Goal: Task Accomplishment & Management: Manage account settings

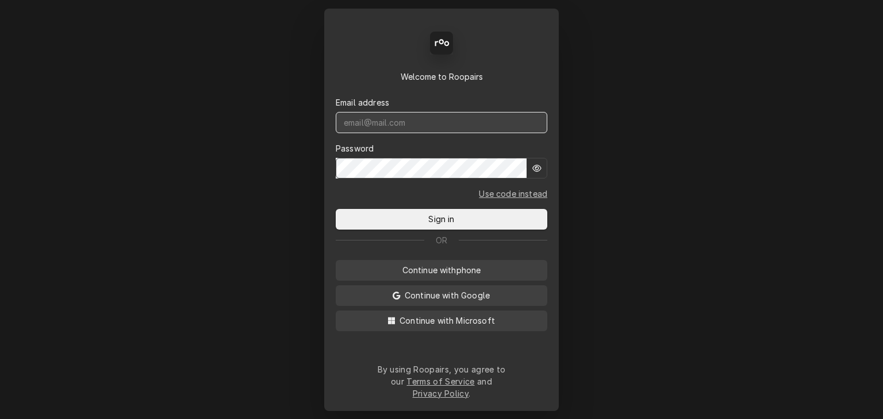
type input "[EMAIL_ADDRESS][DOMAIN_NAME]"
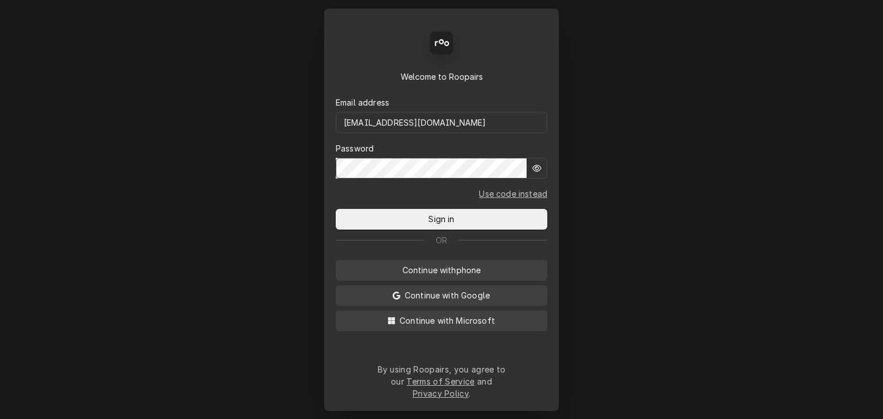
click at [409, 211] on form "Email address [EMAIL_ADDRESS][DOMAIN_NAME] Password Use code instead Sign in" at bounding box center [441, 156] width 211 height 147
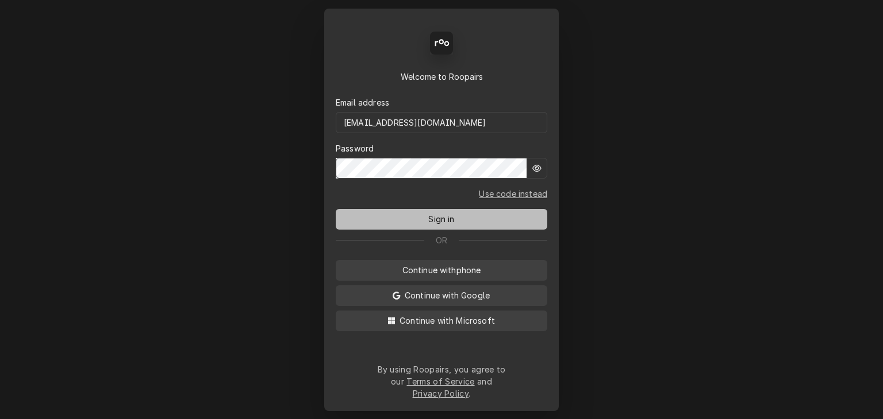
click at [414, 221] on button "Sign in" at bounding box center [441, 219] width 211 height 21
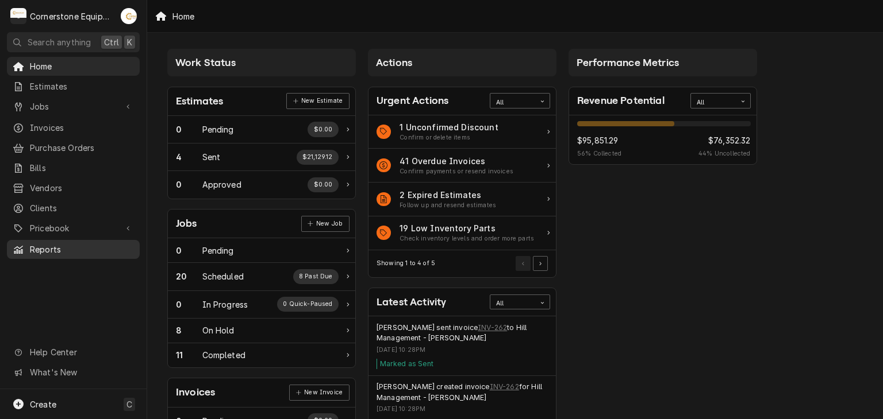
click at [86, 238] on div "Home Estimates Jobs Jobs Job Series Invoices Purchase Orders Bills Vendors Clie…" at bounding box center [73, 158] width 147 height 202
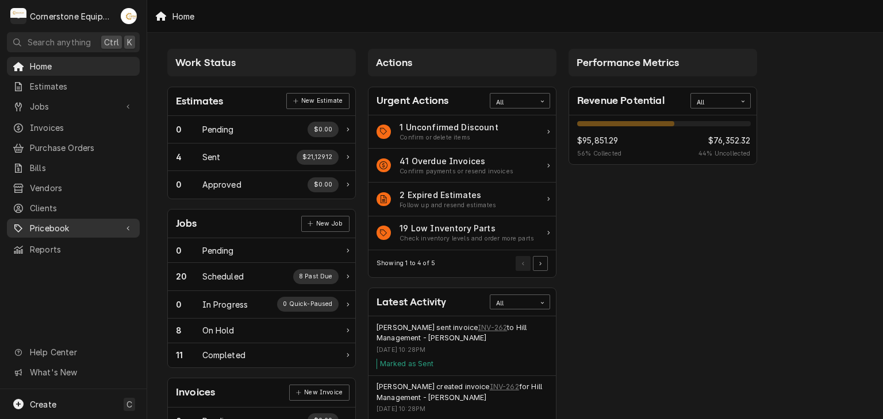
click at [83, 223] on span "Pricebook" at bounding box center [73, 228] width 87 height 12
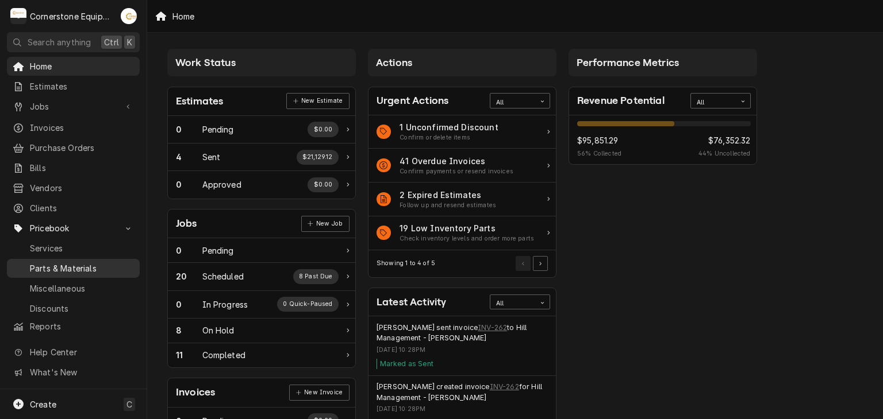
click at [94, 263] on span "Parts & Materials" at bounding box center [82, 269] width 104 height 12
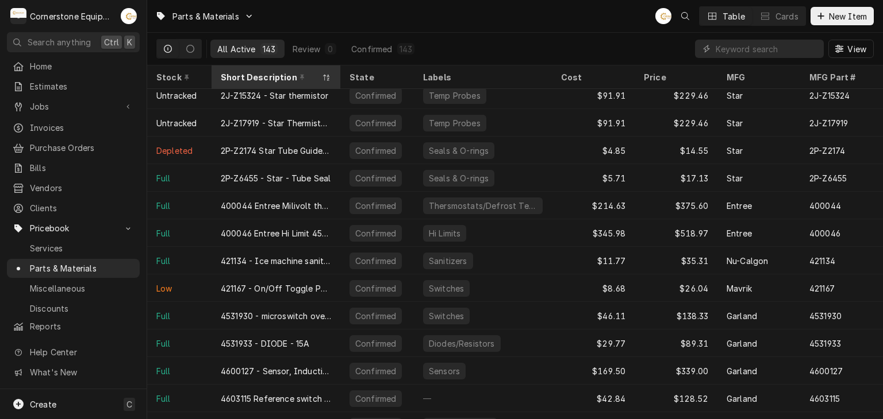
scroll to position [918, 0]
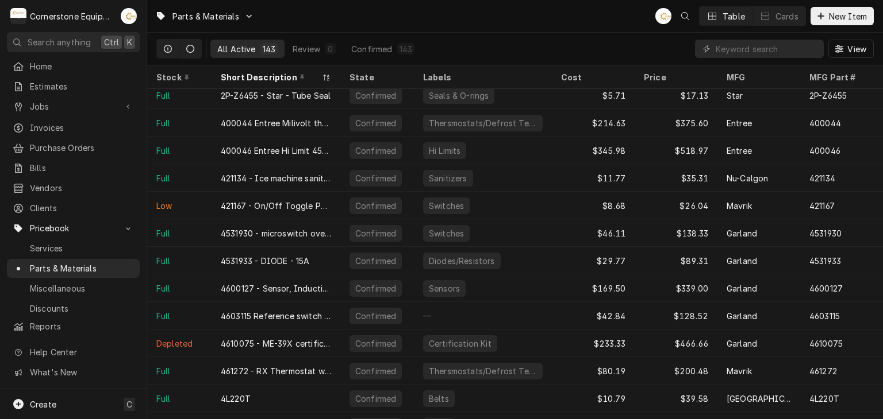
click at [195, 49] on button "Dynamic Content Wrapper" at bounding box center [190, 49] width 22 height 18
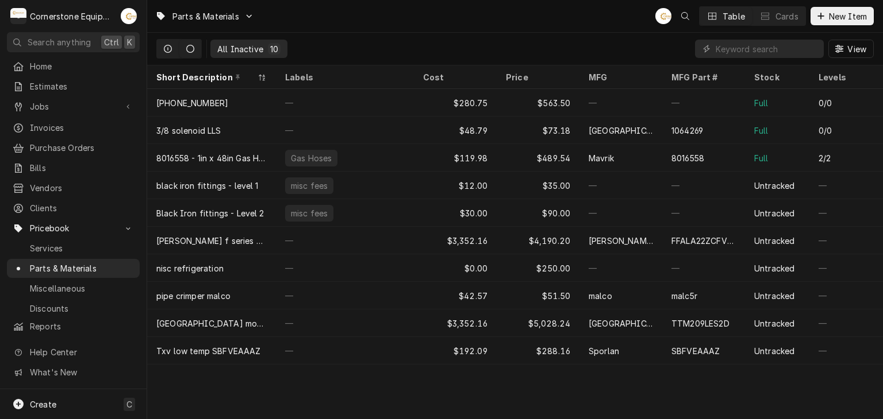
click at [171, 53] on button "Dynamic Content Wrapper" at bounding box center [168, 49] width 22 height 18
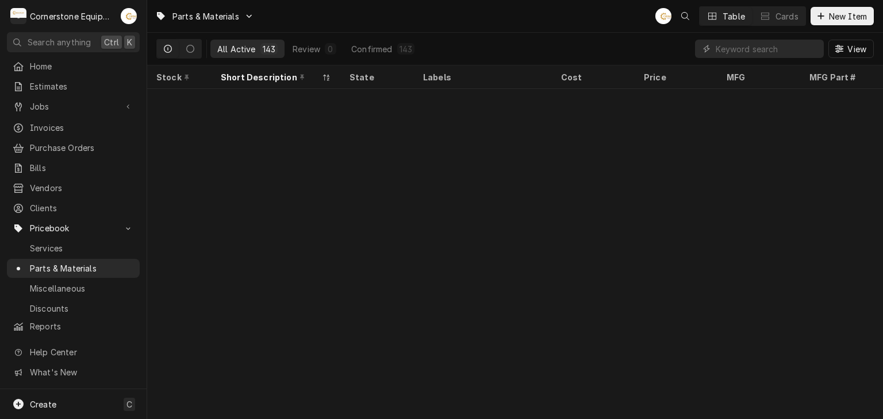
scroll to position [2701, 0]
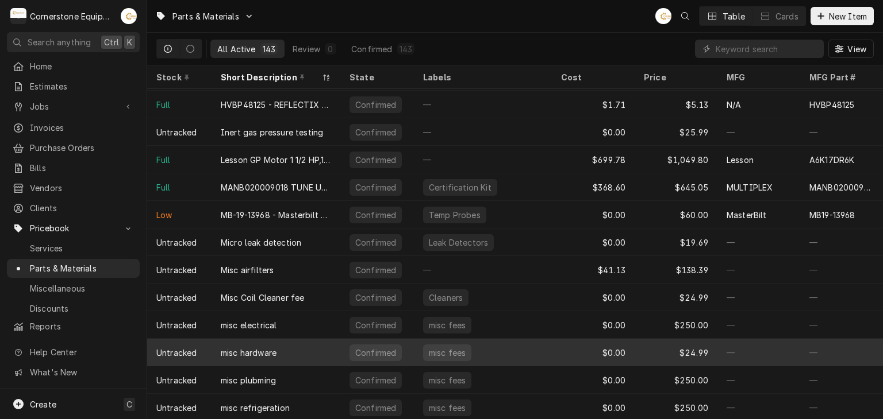
click at [272, 361] on div "misc hardware" at bounding box center [275, 353] width 129 height 28
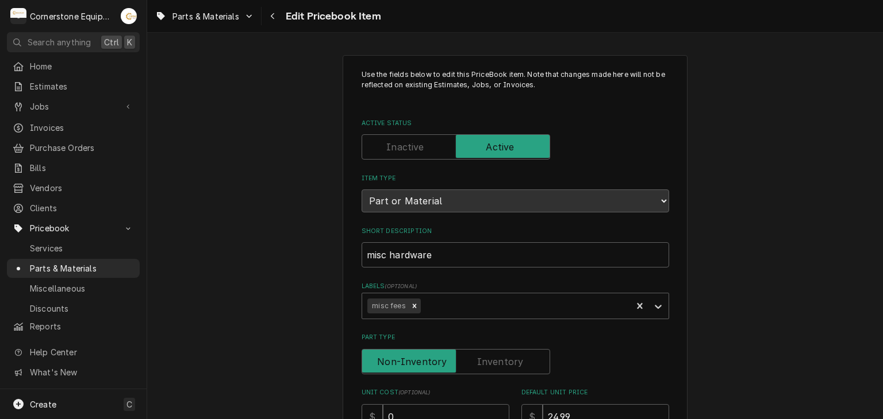
scroll to position [580, 0]
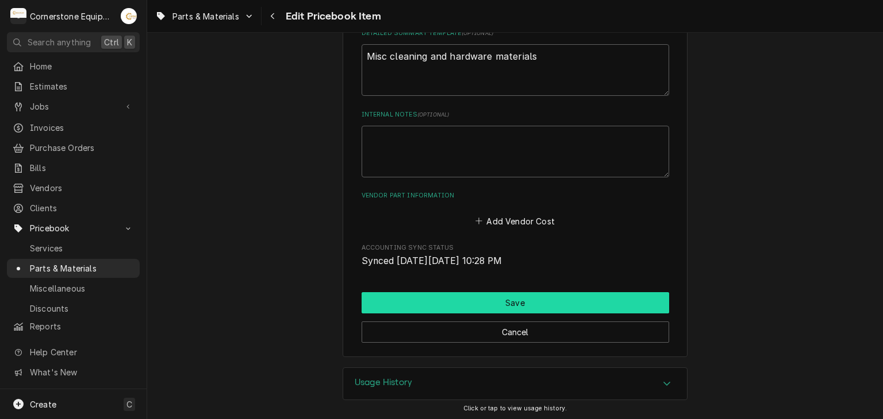
click at [407, 306] on button "Save" at bounding box center [514, 302] width 307 height 21
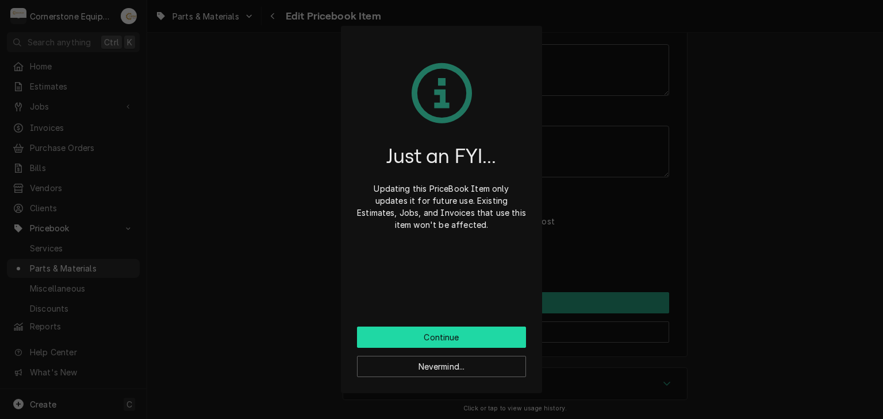
click at [397, 337] on button "Continue" at bounding box center [441, 337] width 169 height 21
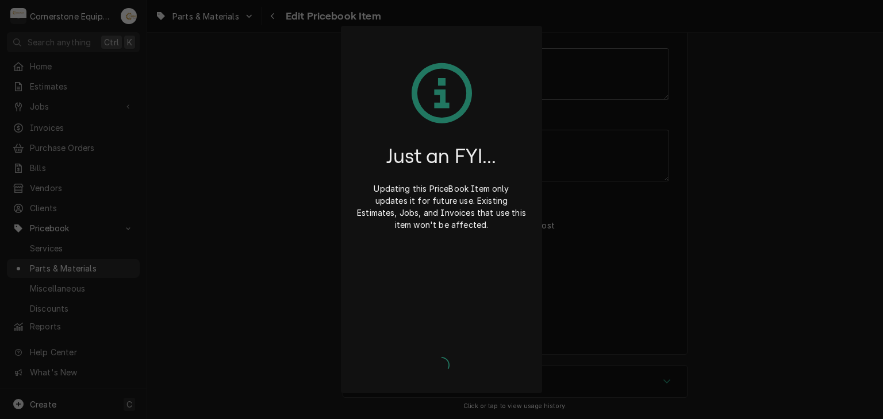
scroll to position [575, 0]
type textarea "x"
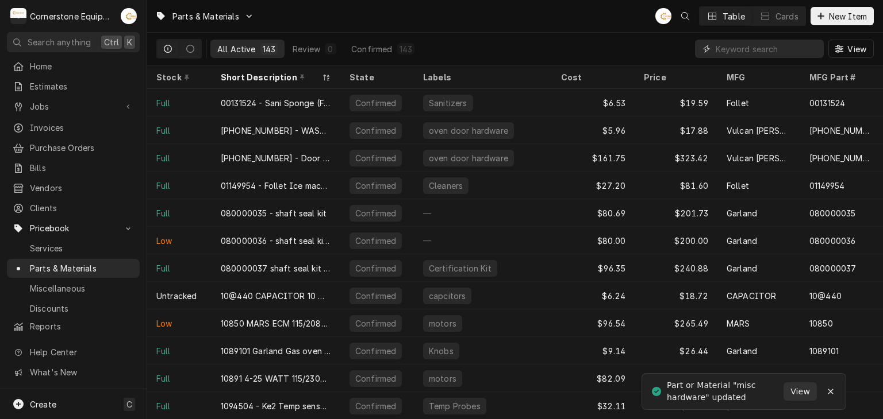
click at [731, 51] on input "Dynamic Content Wrapper" at bounding box center [766, 49] width 102 height 18
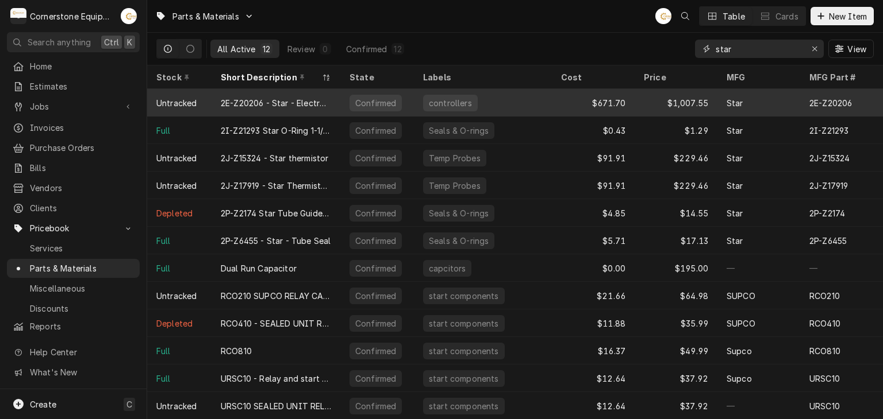
type input "star"
click at [286, 109] on div "2E-Z20206 - Star - Electronic Control" at bounding box center [275, 103] width 129 height 28
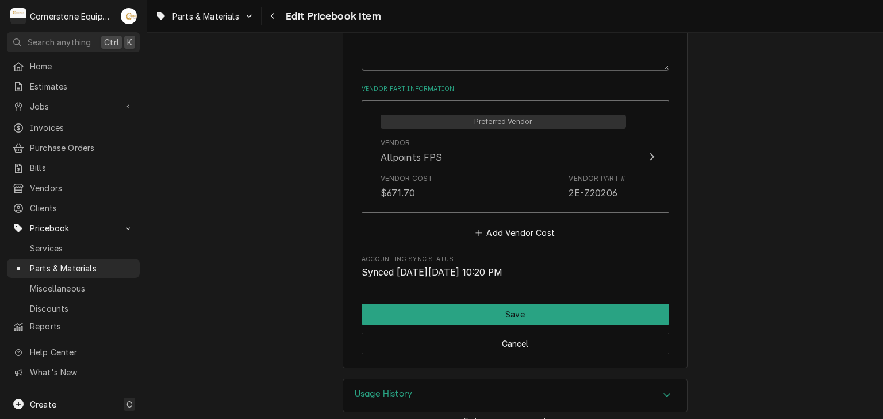
scroll to position [699, 0]
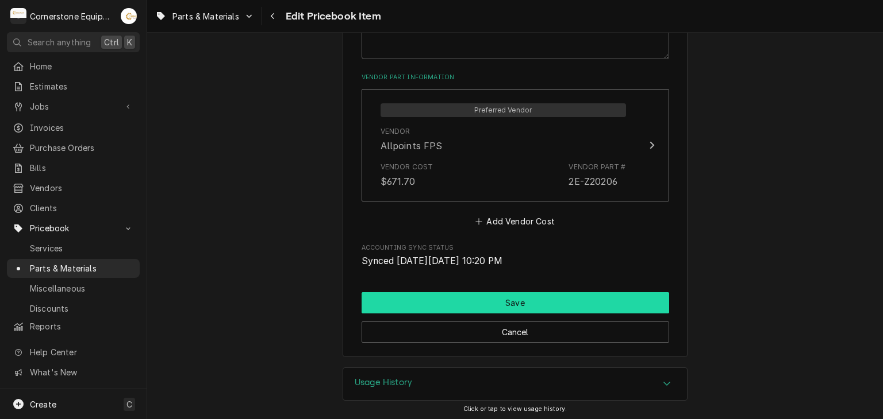
click at [425, 302] on button "Save" at bounding box center [514, 302] width 307 height 21
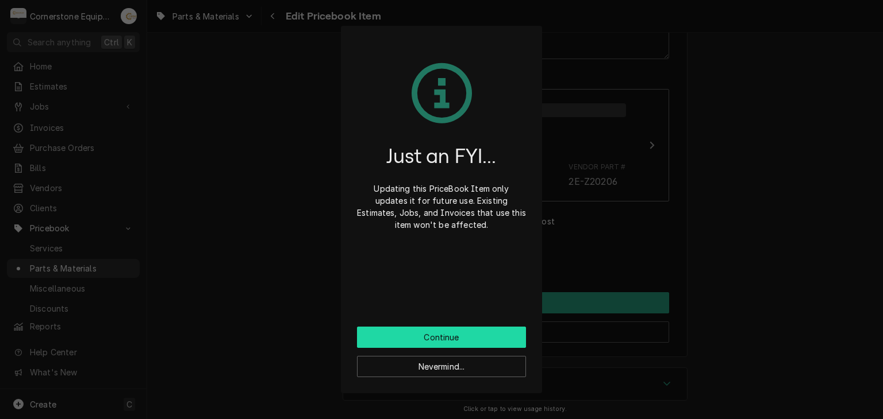
click at [398, 332] on button "Continue" at bounding box center [441, 337] width 169 height 21
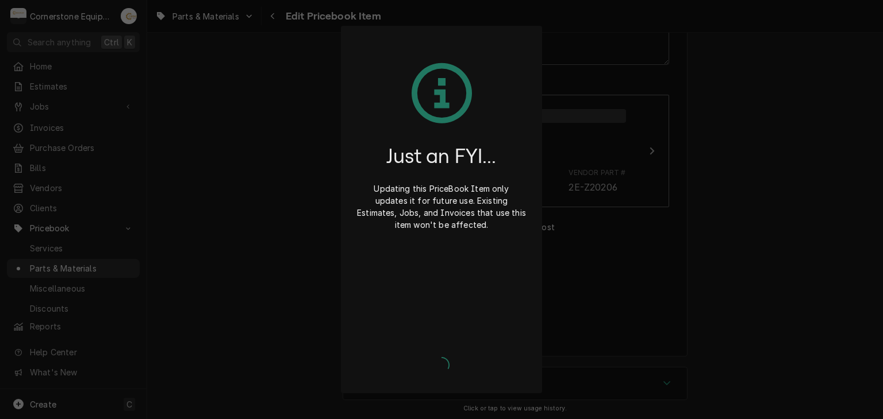
type textarea "x"
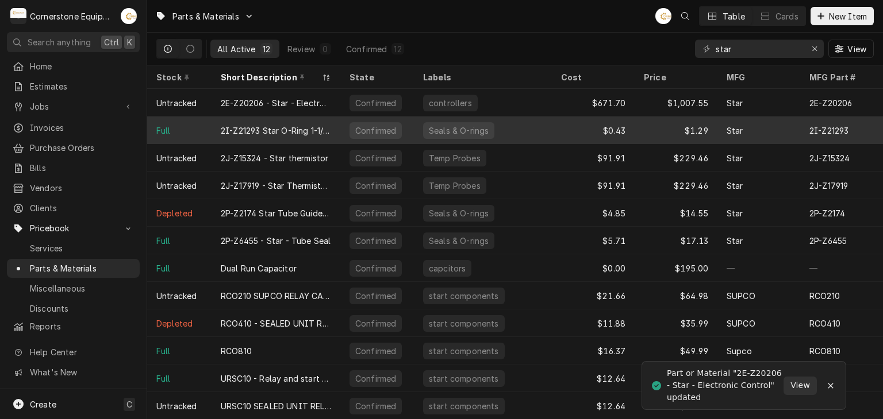
click at [333, 129] on div "2I-Z21293 Star O-Ring 1-1/16"ID x 1-3/16"OD" at bounding box center [275, 131] width 129 height 28
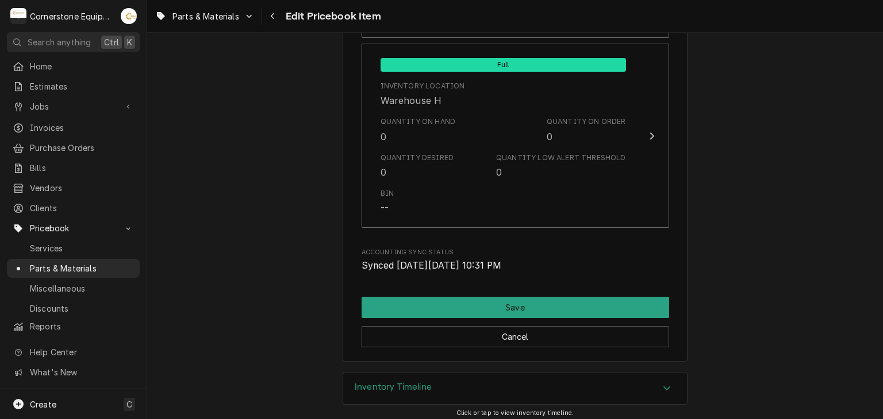
scroll to position [1421, 0]
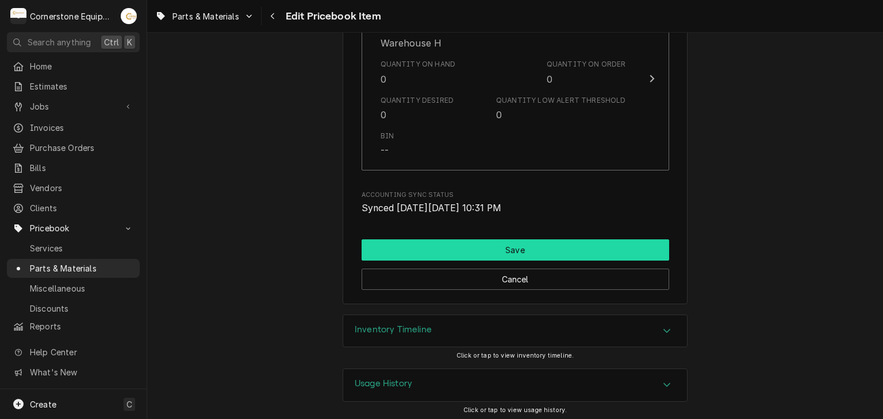
click at [491, 246] on button "Save" at bounding box center [514, 250] width 307 height 21
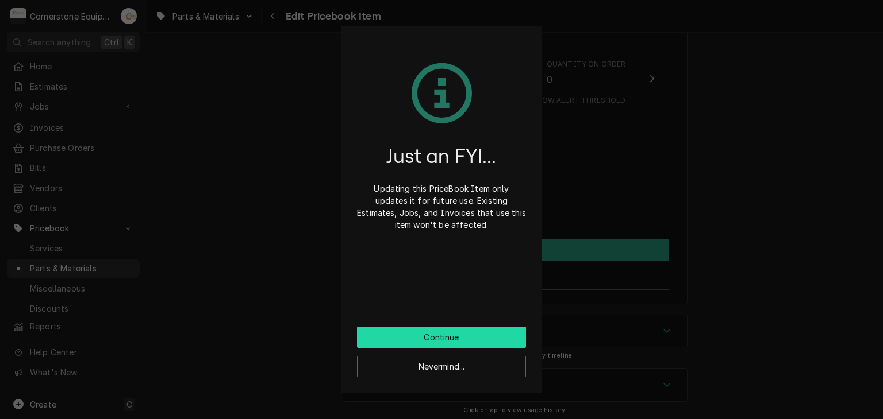
click at [458, 336] on button "Continue" at bounding box center [441, 337] width 169 height 21
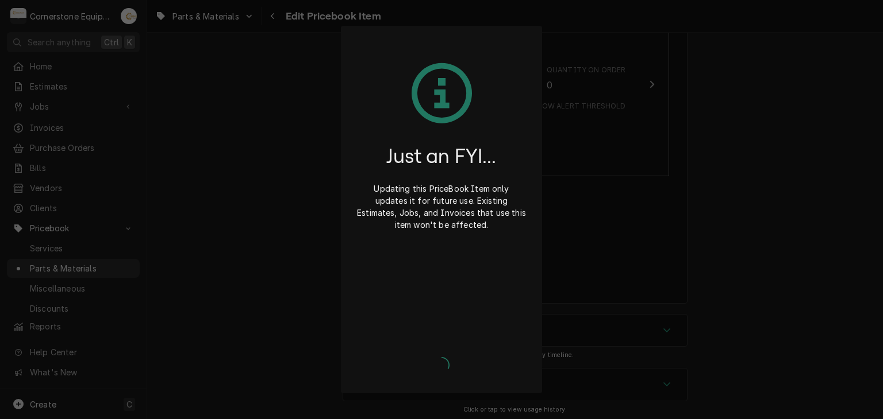
type textarea "x"
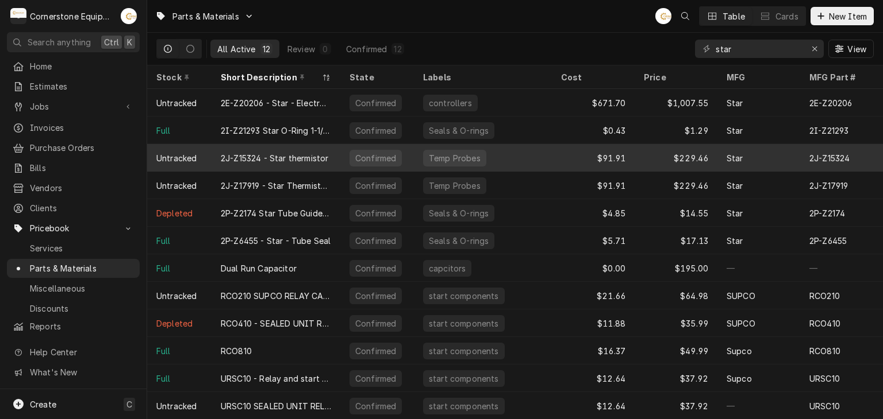
click at [302, 163] on div "2J-Z15324 - Star thermistor" at bounding box center [275, 158] width 129 height 28
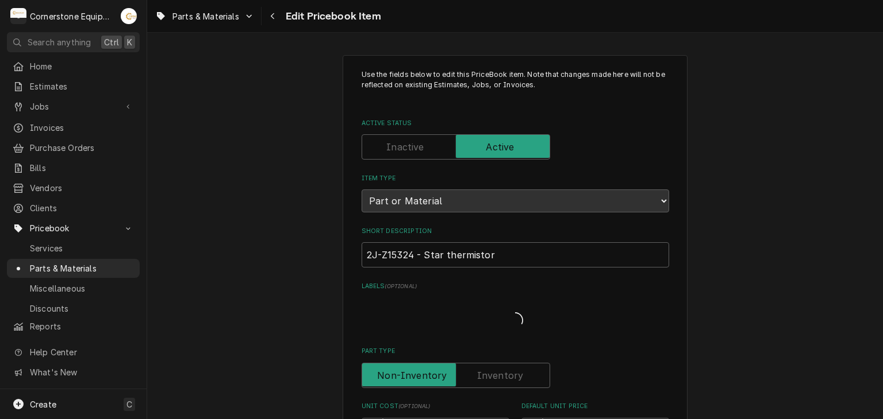
type textarea "x"
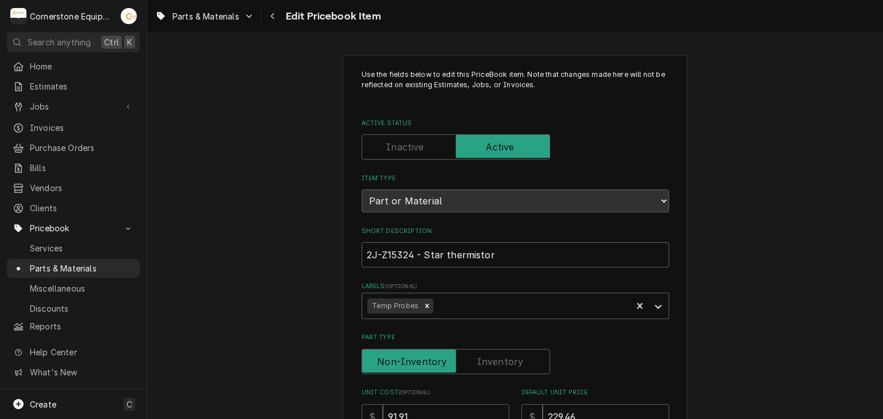
scroll to position [699, 0]
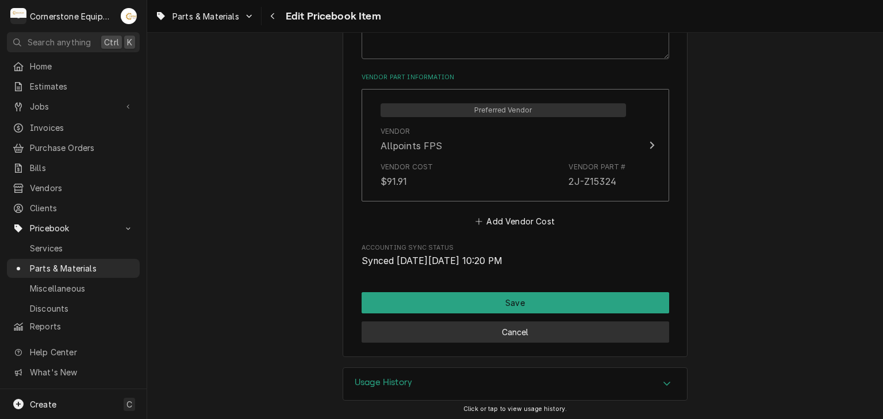
click at [408, 337] on button "Cancel" at bounding box center [514, 332] width 307 height 21
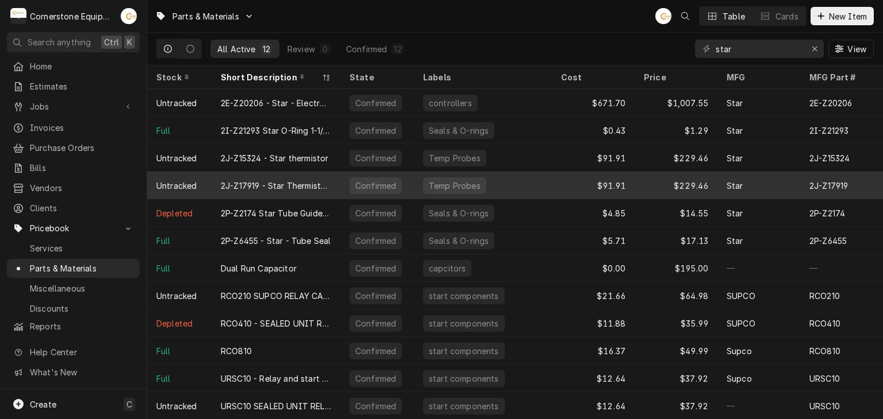
click at [294, 189] on div "2J-Z17919 - Star Thermistor Front" at bounding box center [275, 186] width 129 height 28
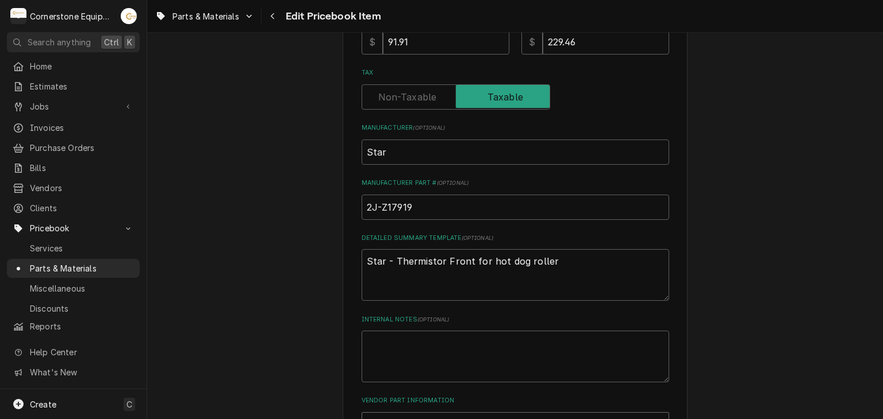
scroll to position [690, 0]
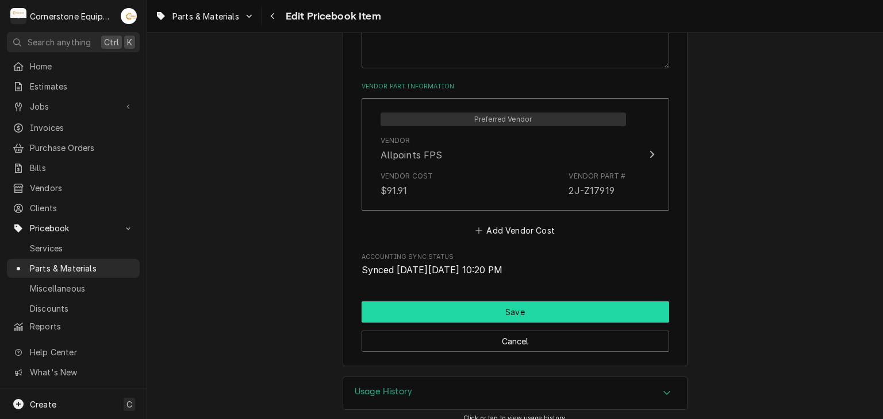
click at [361, 313] on button "Save" at bounding box center [514, 312] width 307 height 21
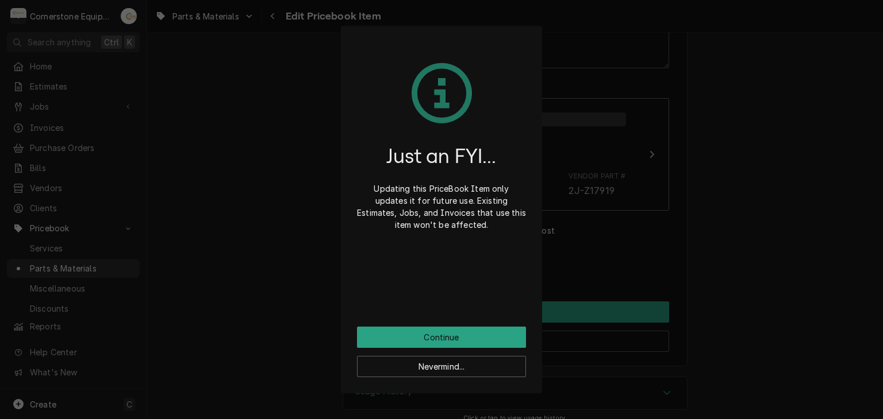
click at [378, 348] on div "Nevermind..." at bounding box center [441, 362] width 169 height 29
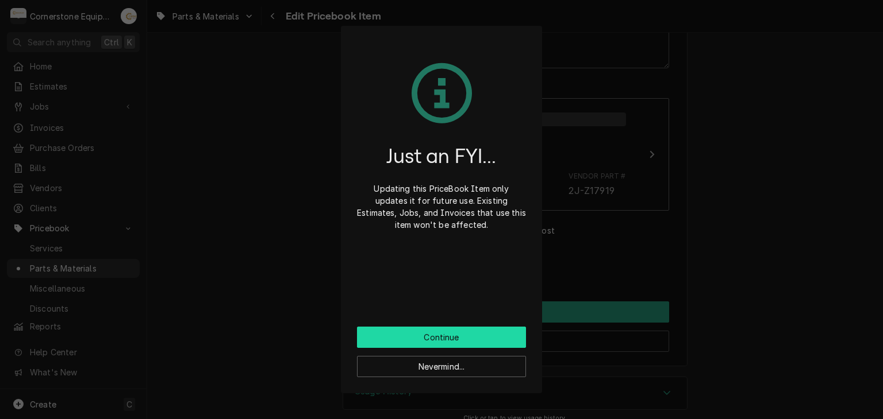
click at [380, 342] on button "Continue" at bounding box center [441, 337] width 169 height 21
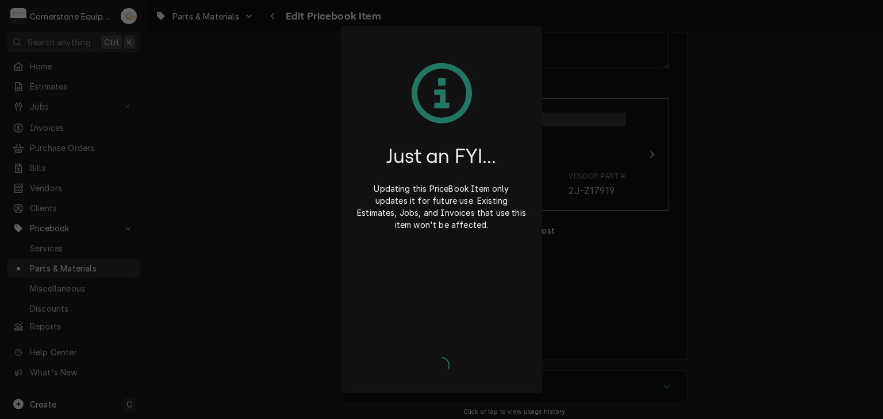
type textarea "x"
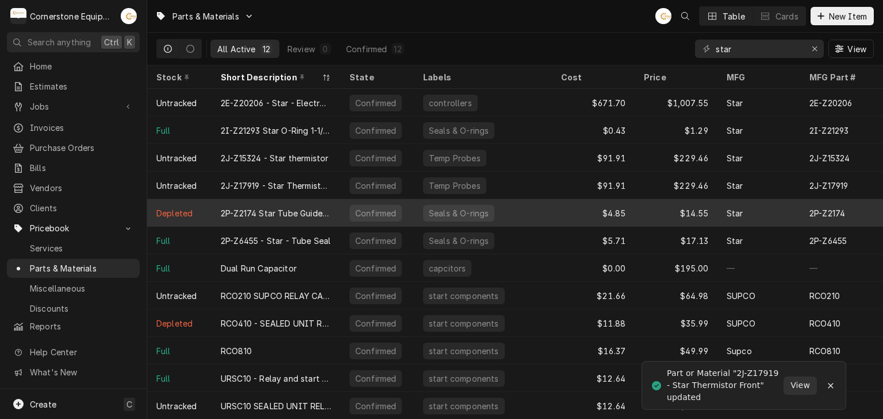
click at [302, 211] on div "2P-Z2174 Star Tube Guide/Bushing, Hot Dog Rollers" at bounding box center [276, 213] width 110 height 12
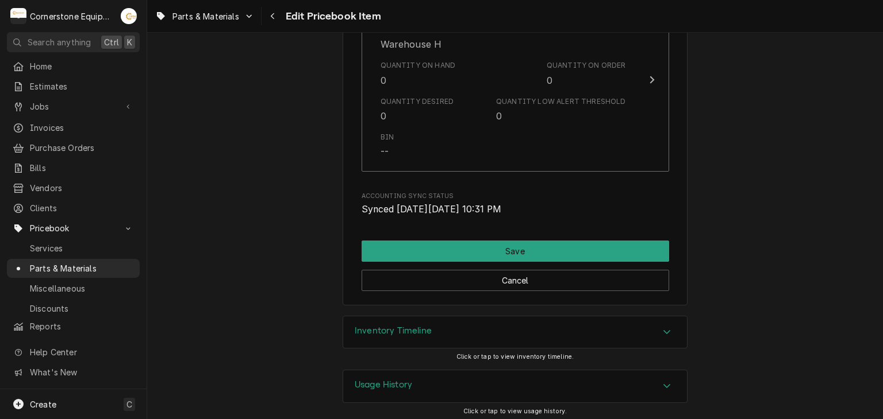
scroll to position [1421, 0]
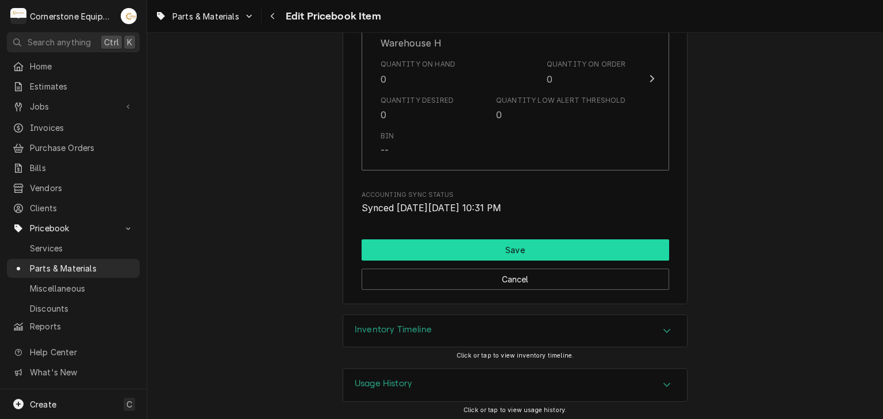
click at [461, 249] on button "Save" at bounding box center [514, 250] width 307 height 21
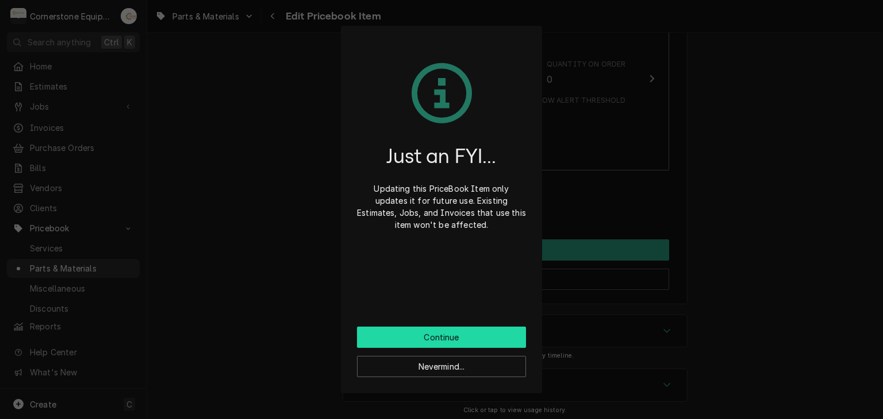
click at [471, 342] on button "Continue" at bounding box center [441, 337] width 169 height 21
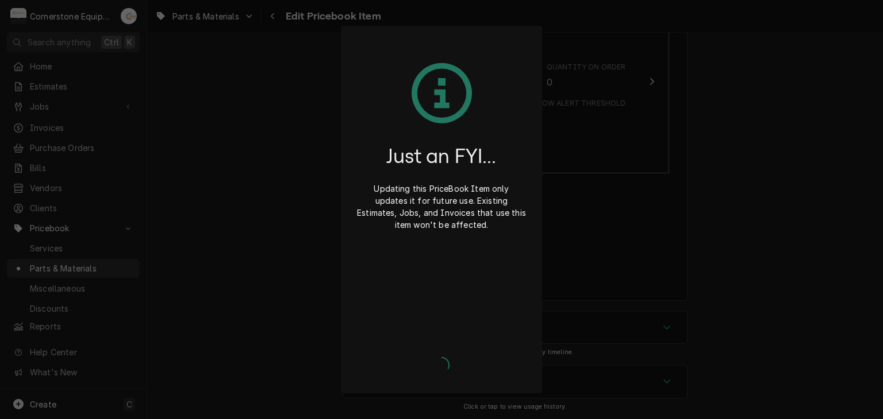
scroll to position [1415, 0]
type textarea "x"
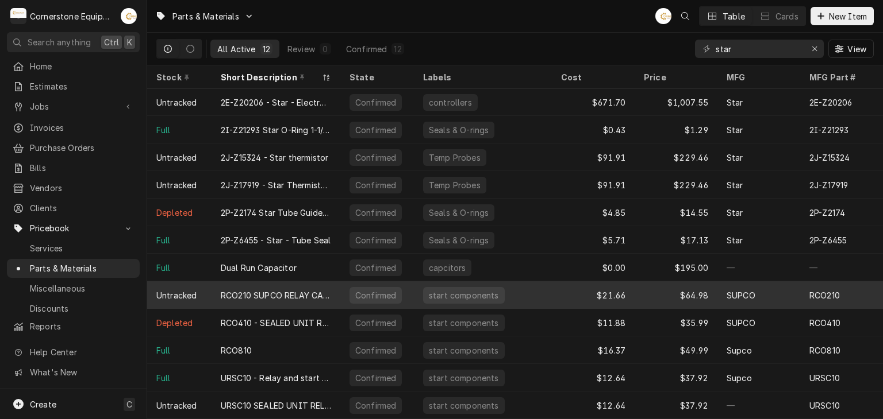
scroll to position [7, 0]
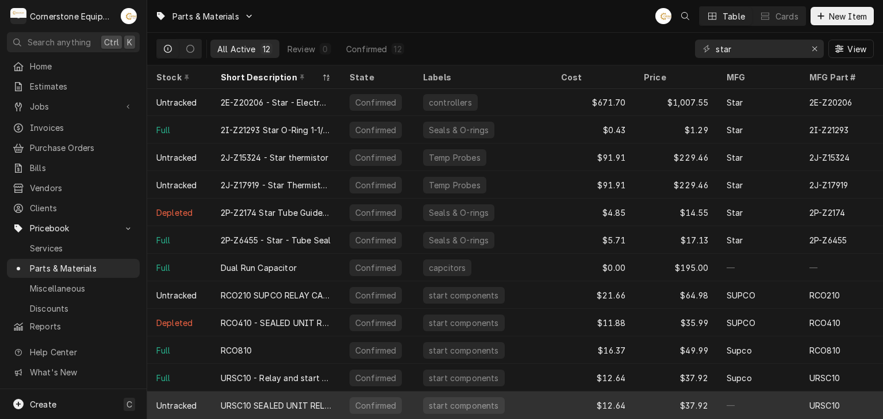
click at [270, 400] on div "URSC10 SEALED UNIT RELAY & START CAPACITOR" at bounding box center [276, 406] width 110 height 12
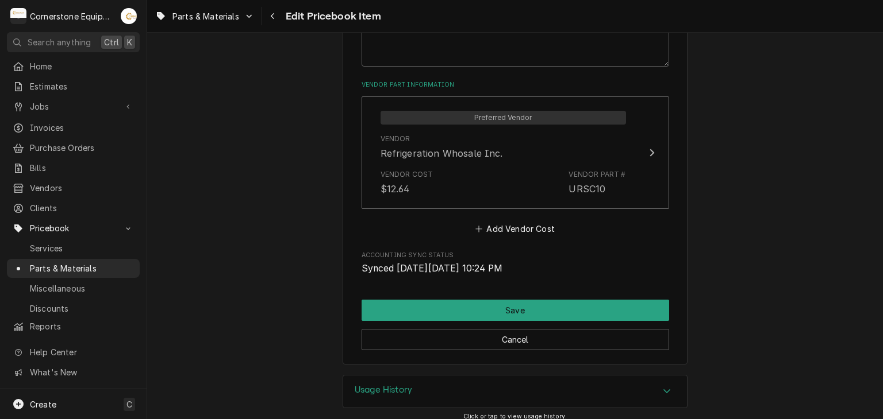
scroll to position [699, 0]
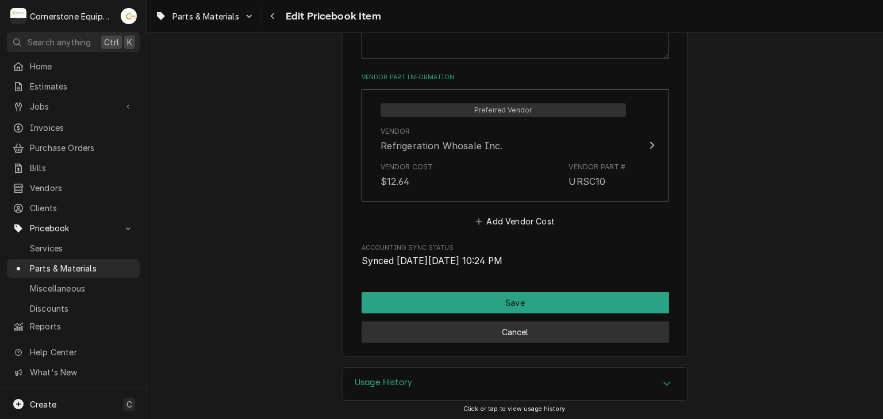
click at [386, 338] on button "Cancel" at bounding box center [514, 332] width 307 height 21
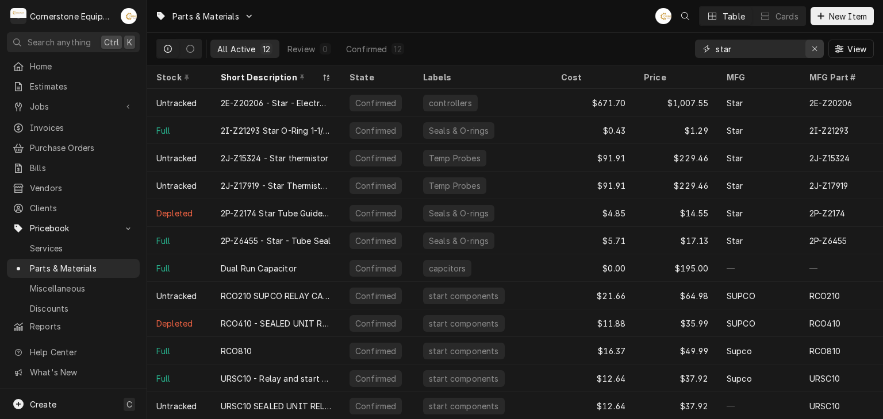
click at [818, 48] on div "Erase input" at bounding box center [814, 48] width 11 height 11
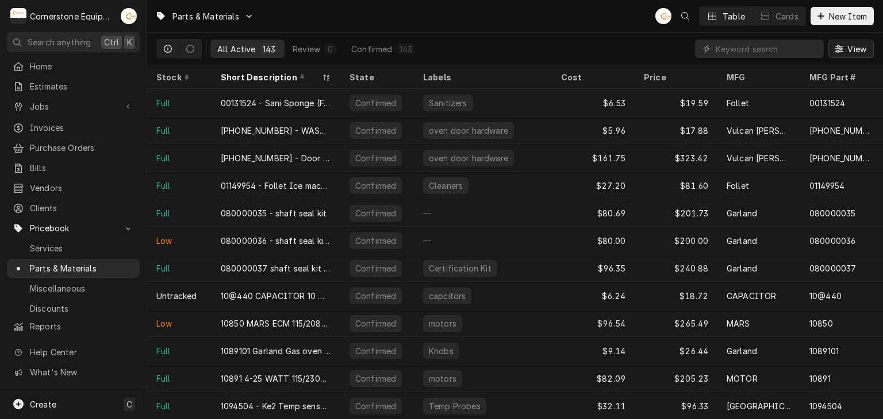
click at [848, 51] on span "View" at bounding box center [857, 49] width 24 height 12
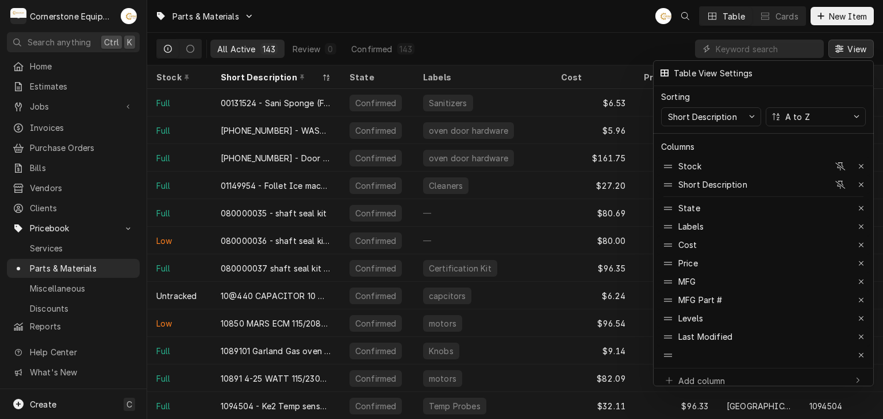
click at [469, 43] on div at bounding box center [441, 209] width 883 height 419
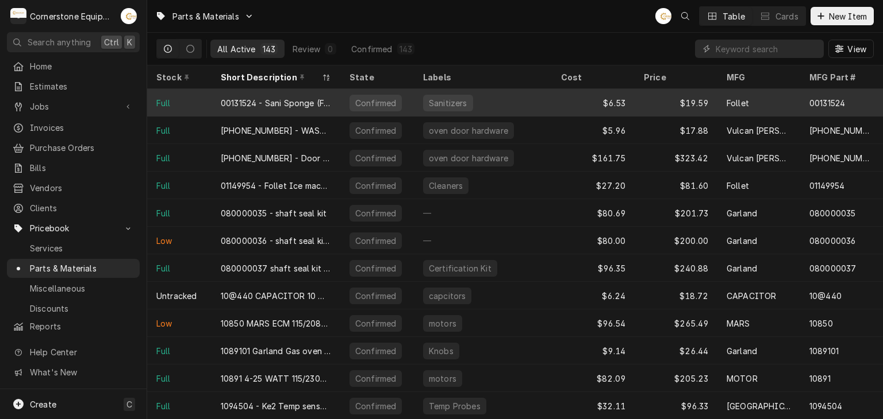
click at [300, 106] on div "00131524 - Sani Sponge (Follet)" at bounding box center [276, 103] width 110 height 12
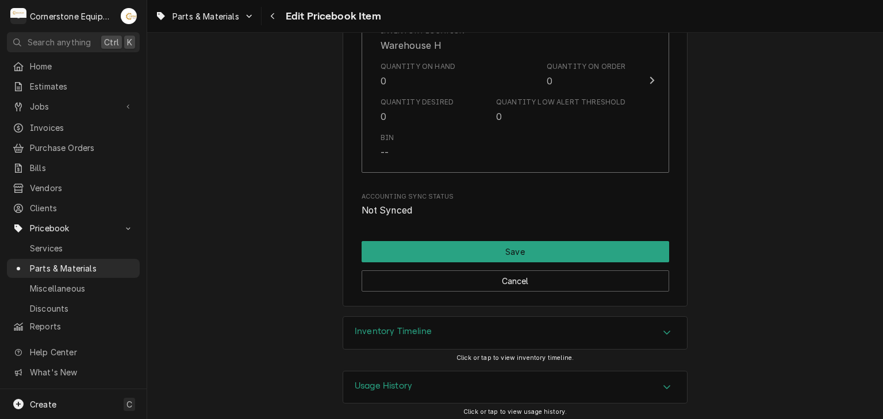
scroll to position [1303, 0]
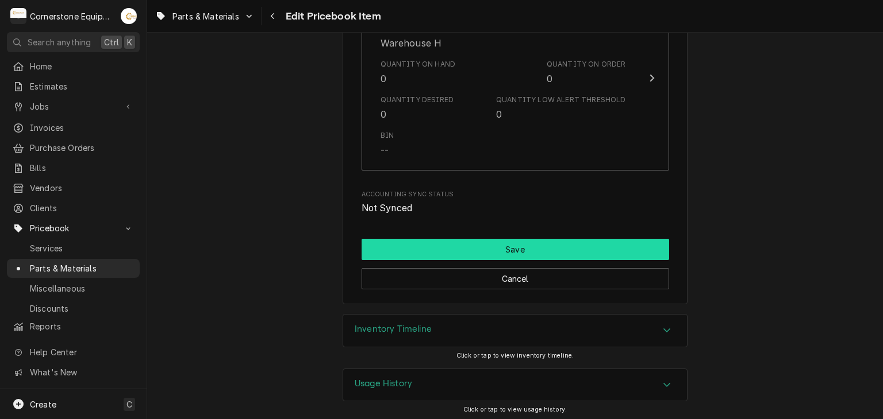
click at [404, 244] on button "Save" at bounding box center [514, 249] width 307 height 21
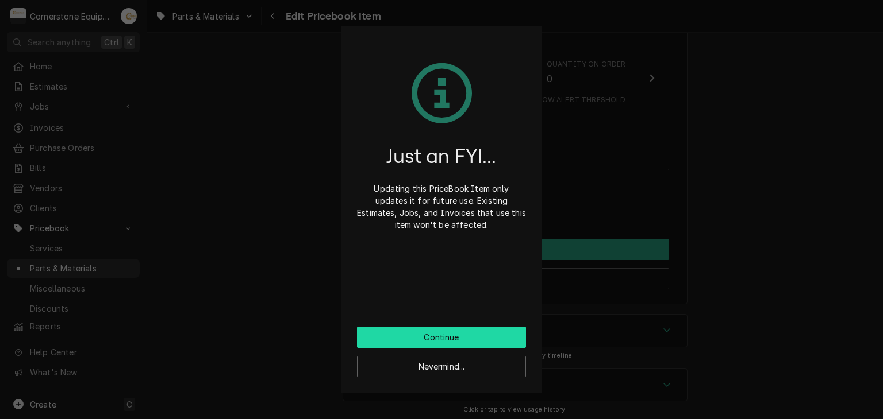
click at [432, 332] on button "Continue" at bounding box center [441, 337] width 169 height 21
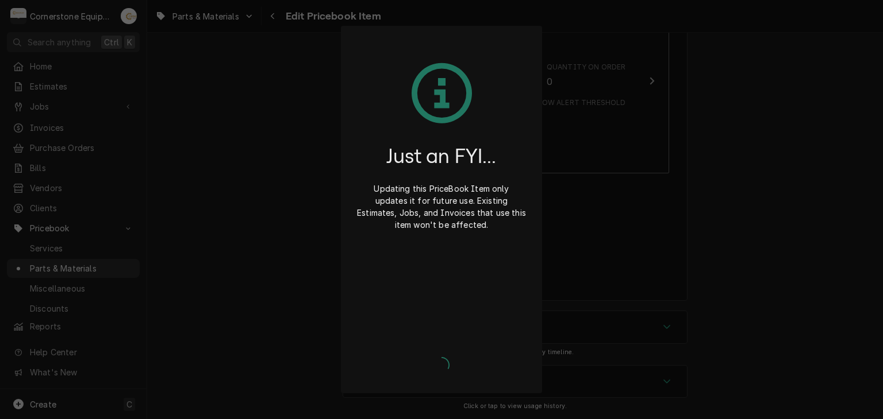
scroll to position [1297, 0]
type textarea "x"
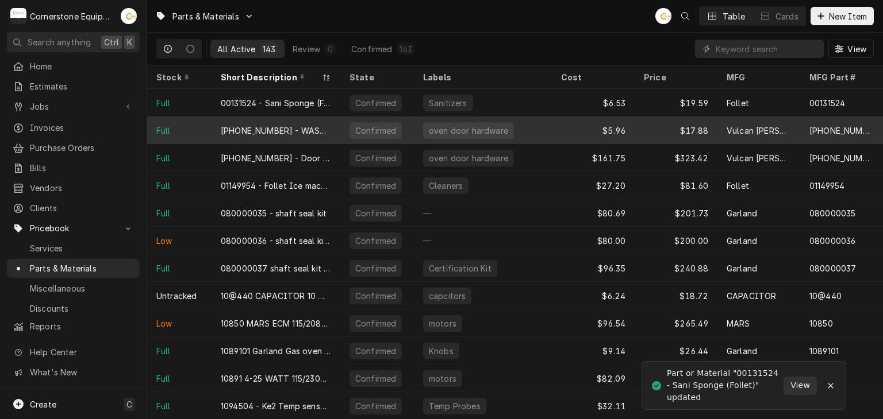
click at [314, 125] on div "[PHONE_NUMBER] - WASHER" at bounding box center [276, 131] width 110 height 12
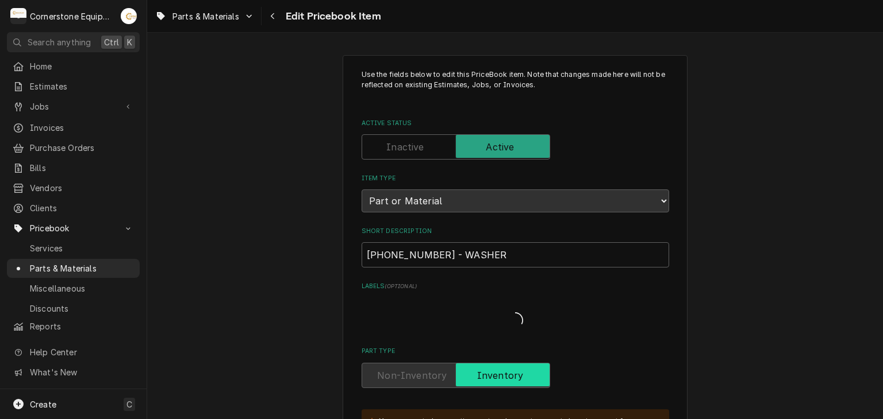
type textarea "x"
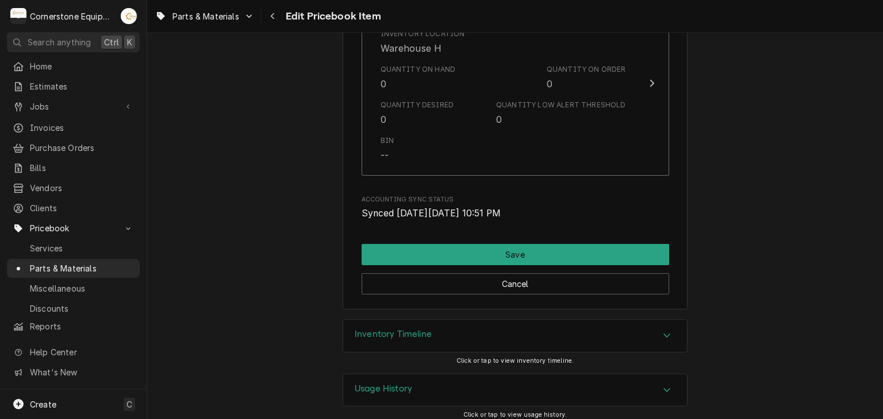
scroll to position [1303, 0]
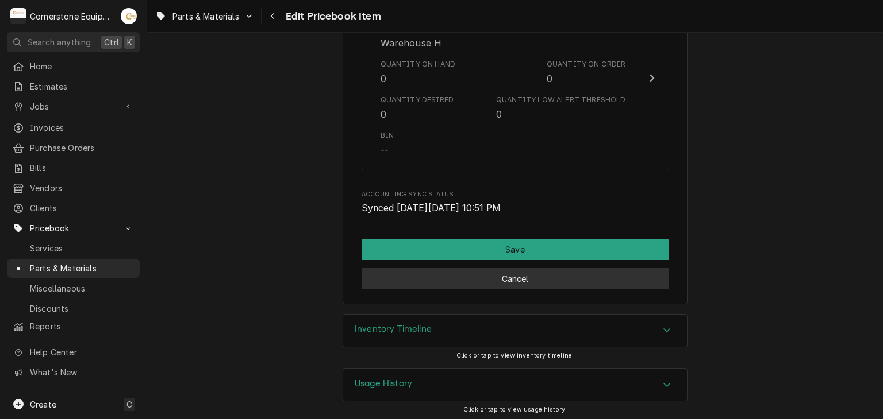
click at [409, 286] on button "Cancel" at bounding box center [514, 278] width 307 height 21
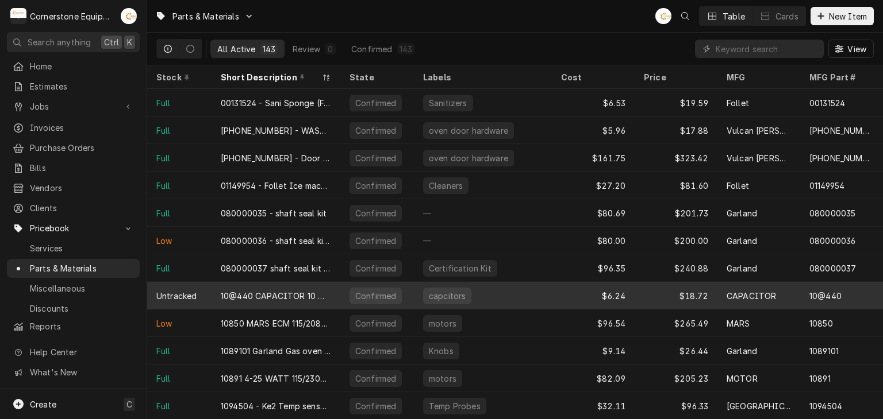
click at [272, 298] on div "10@440 CAPACITOR 10 MFD @ 440" at bounding box center [276, 296] width 110 height 12
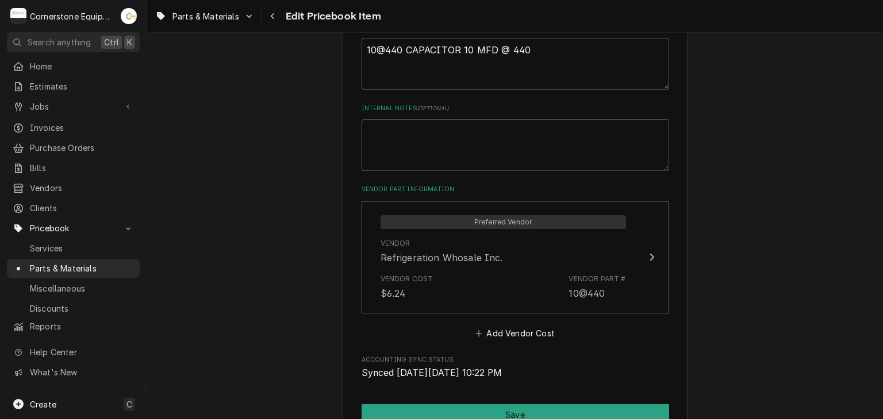
scroll to position [699, 0]
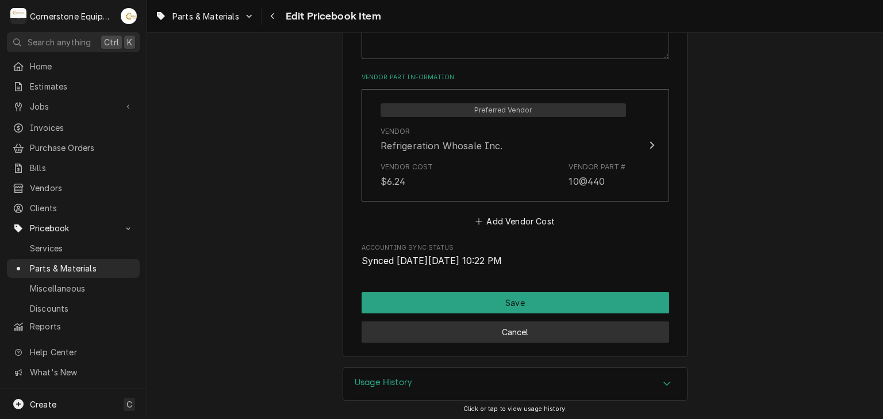
click at [454, 332] on button "Cancel" at bounding box center [514, 332] width 307 height 21
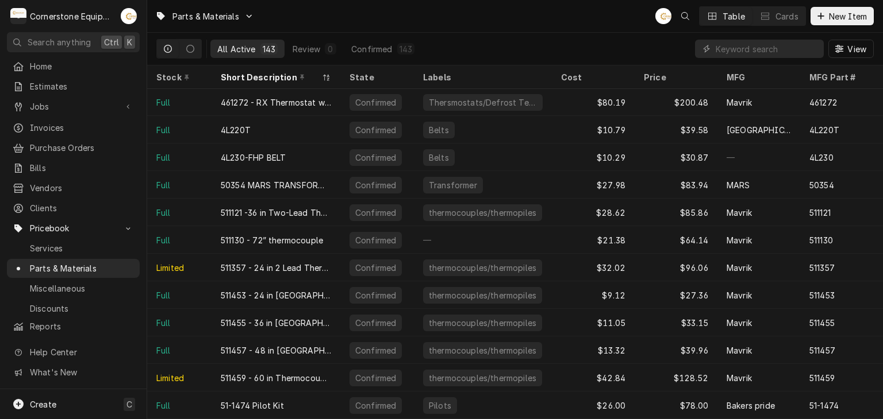
scroll to position [210, 0]
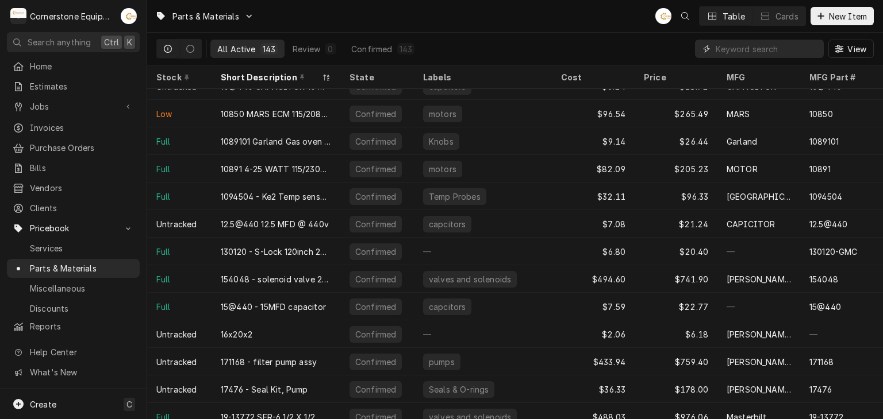
click at [729, 51] on input "Dynamic Content Wrapper" at bounding box center [766, 49] width 102 height 18
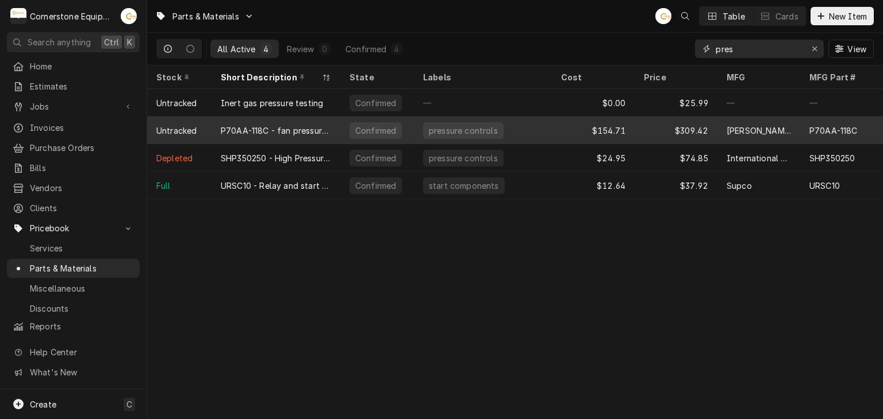
type input "pres"
click at [298, 141] on tr "Untracked P70AA-118C - fan pressure control Confirmed pressure controls $154.71…" at bounding box center [588, 131] width 883 height 28
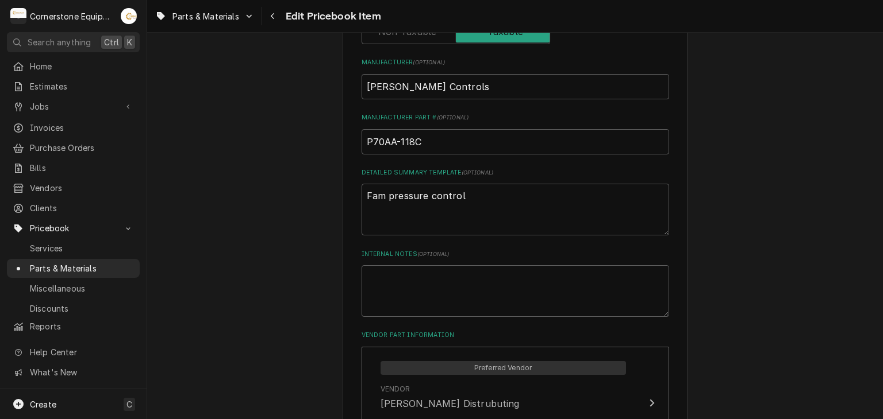
scroll to position [699, 0]
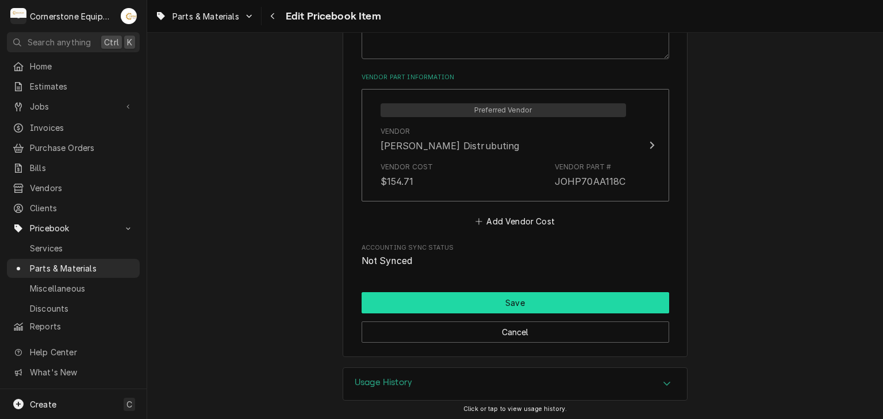
click at [419, 307] on button "Save" at bounding box center [514, 302] width 307 height 21
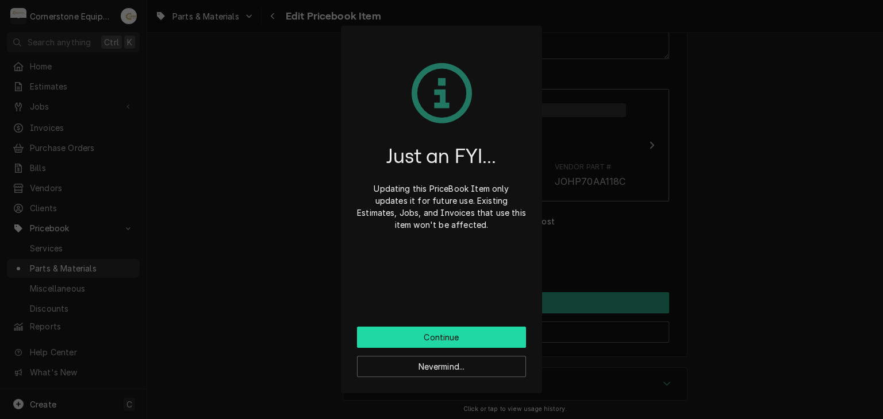
click at [422, 332] on button "Continue" at bounding box center [441, 337] width 169 height 21
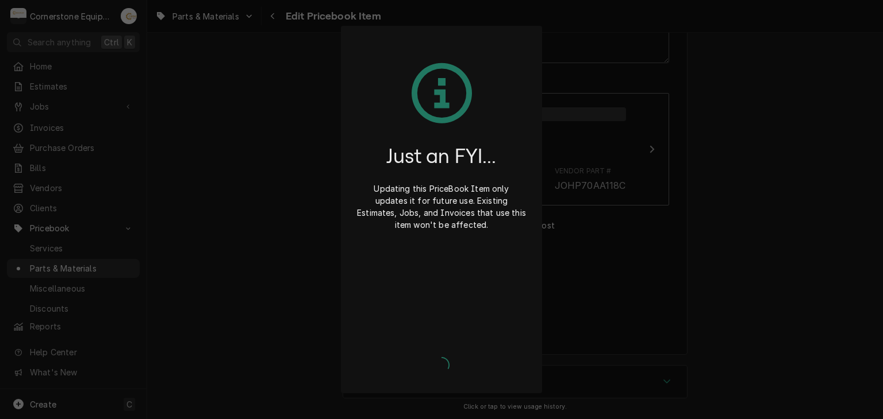
scroll to position [693, 0]
type textarea "x"
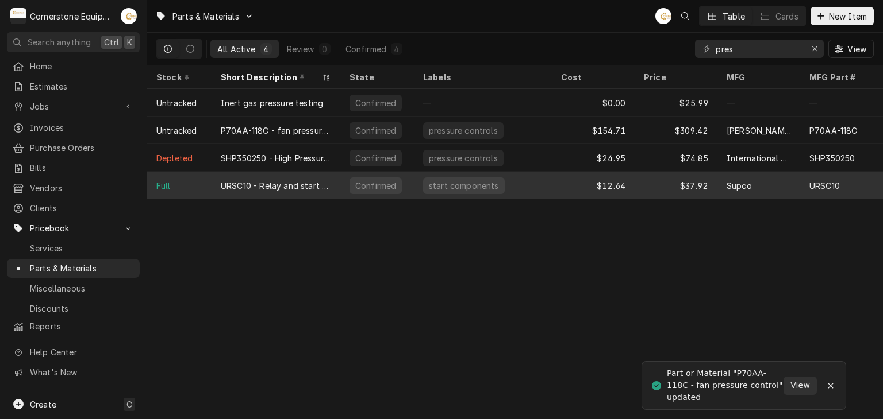
drag, startPoint x: 278, startPoint y: 209, endPoint x: 278, endPoint y: 195, distance: 13.8
click at [278, 201] on div "Parts & Materials AB Table Cards New Item All Active 4 Review 0 Confirmed 4 pre…" at bounding box center [515, 209] width 736 height 419
click at [278, 192] on div "URSC10 - Relay and start cap 1/20-1/2" at bounding box center [275, 186] width 129 height 28
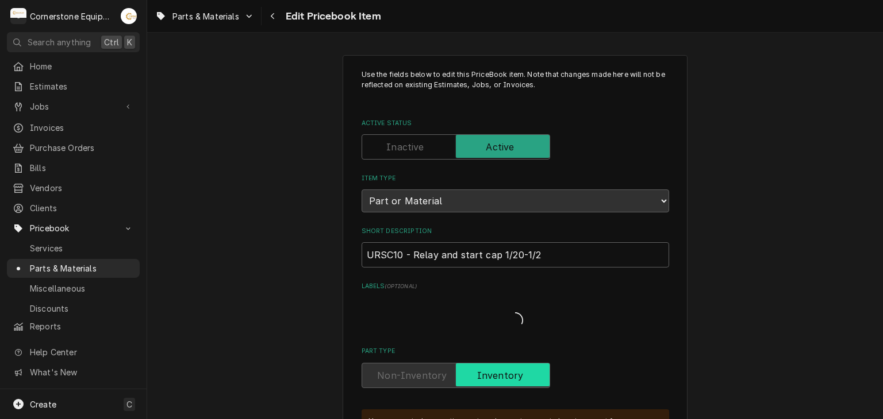
type textarea "x"
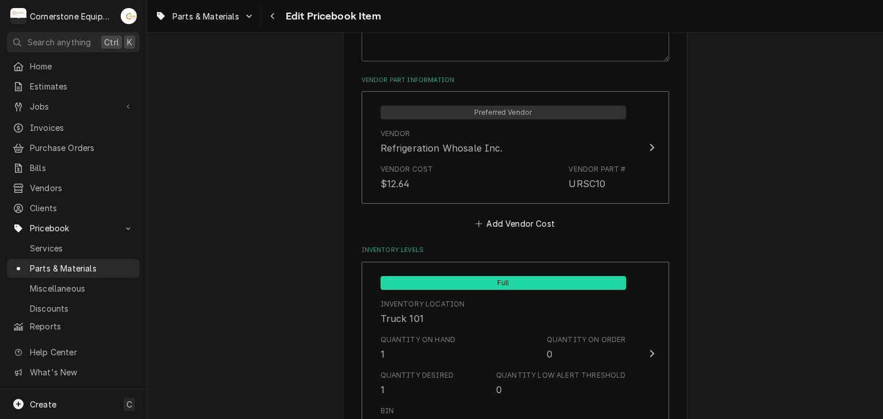
scroll to position [1421, 0]
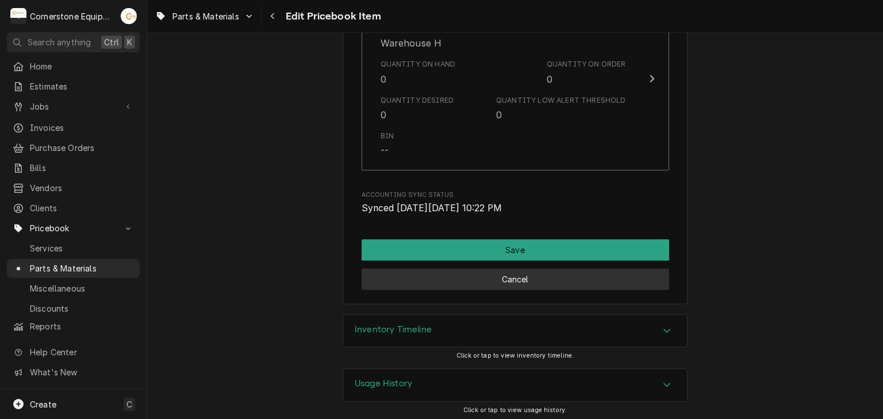
click at [472, 281] on button "Cancel" at bounding box center [514, 279] width 307 height 21
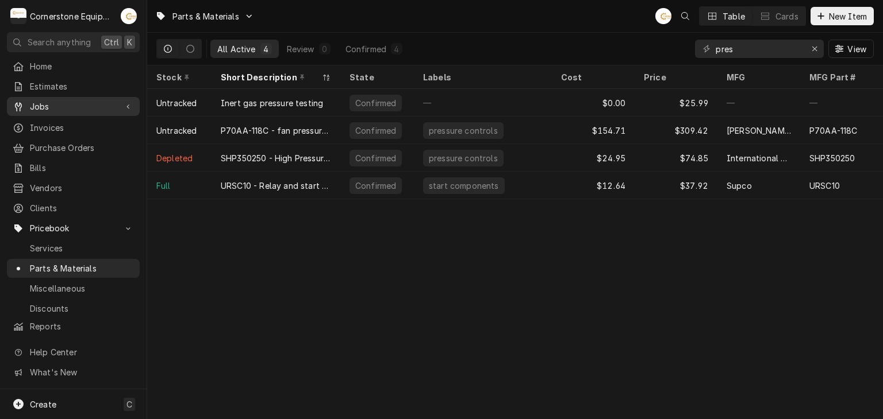
click at [83, 102] on span "Jobs" at bounding box center [73, 107] width 87 height 12
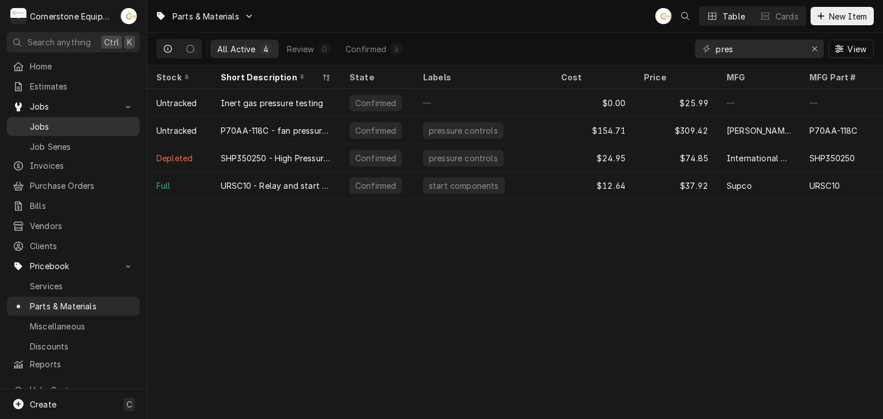
click at [70, 130] on link "Jobs" at bounding box center [73, 126] width 133 height 19
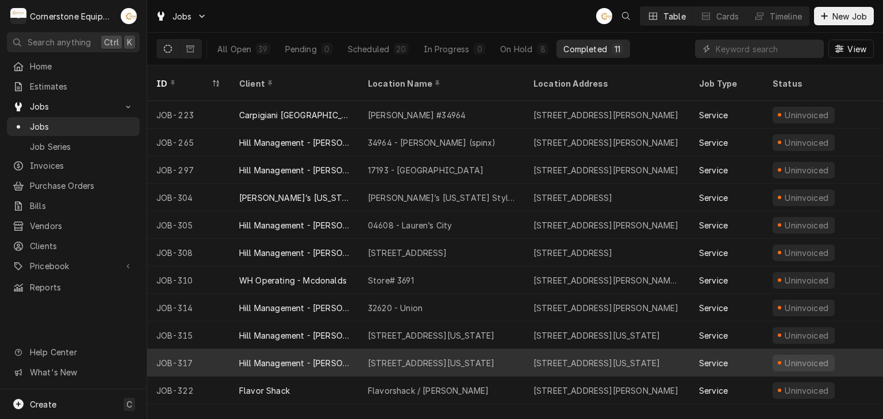
click at [426, 357] on div "17804 - Alabama Ave" at bounding box center [431, 363] width 126 height 12
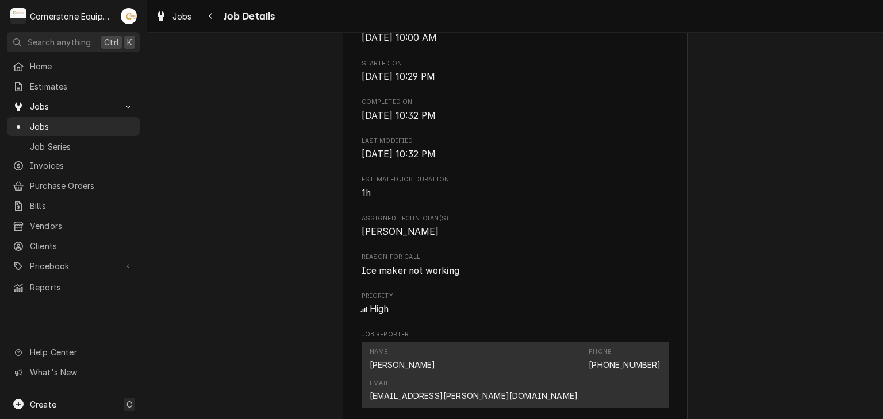
scroll to position [611, 0]
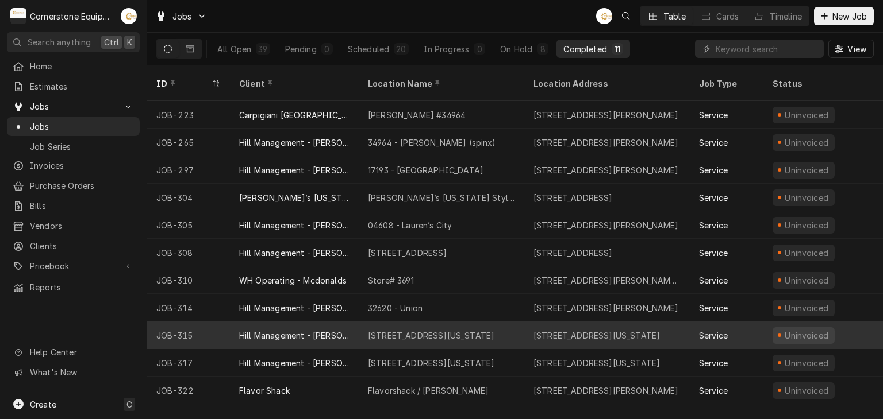
click at [325, 330] on div "Hill Management - [PERSON_NAME]" at bounding box center [294, 336] width 110 height 12
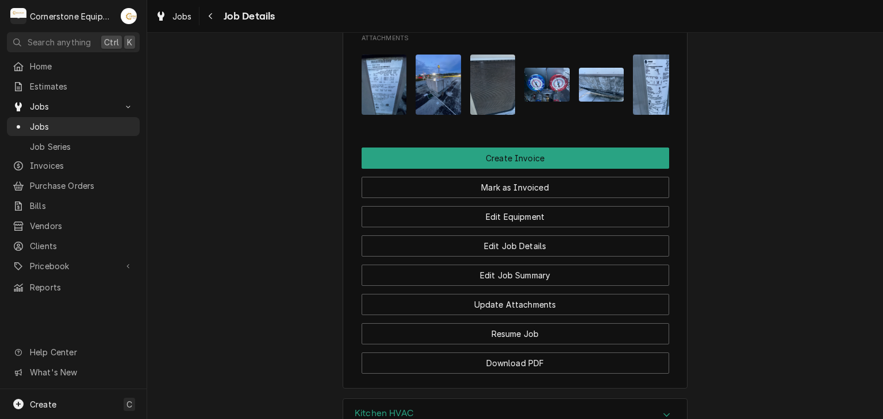
scroll to position [1241, 0]
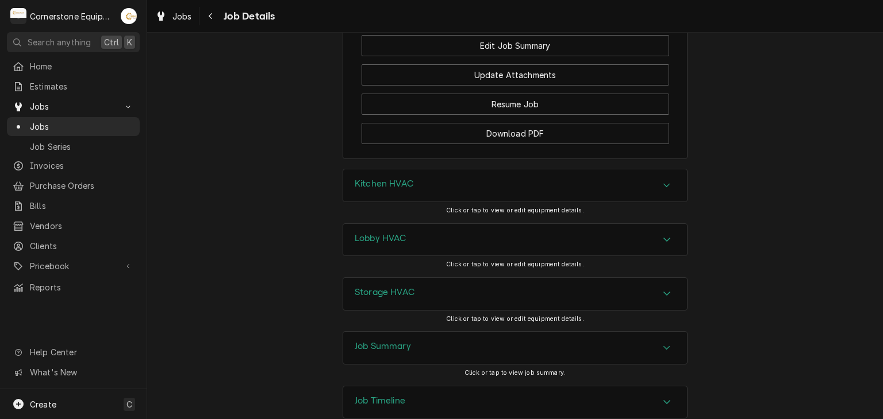
click at [414, 332] on div "Job Summary" at bounding box center [515, 348] width 344 height 32
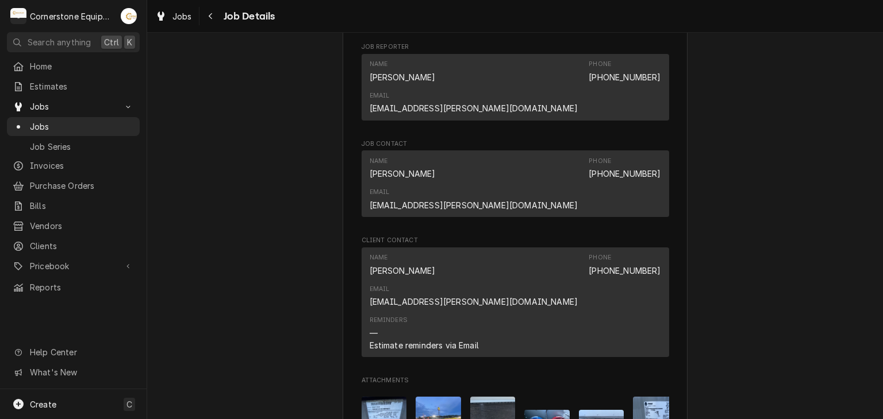
scroll to position [899, 0]
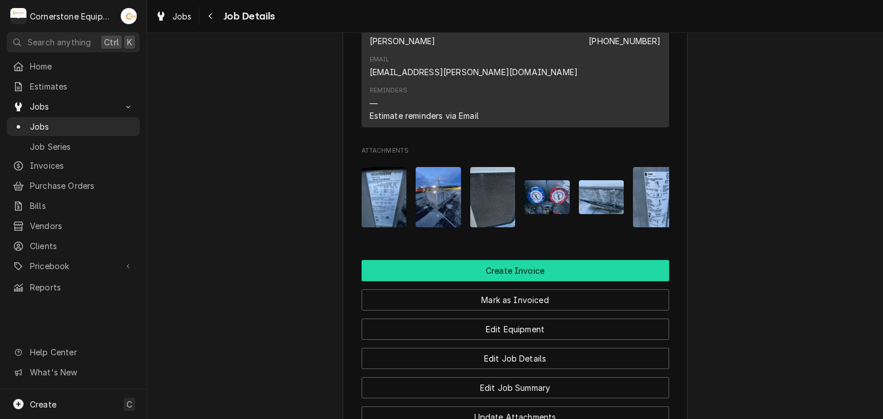
click at [420, 260] on button "Create Invoice" at bounding box center [514, 270] width 307 height 21
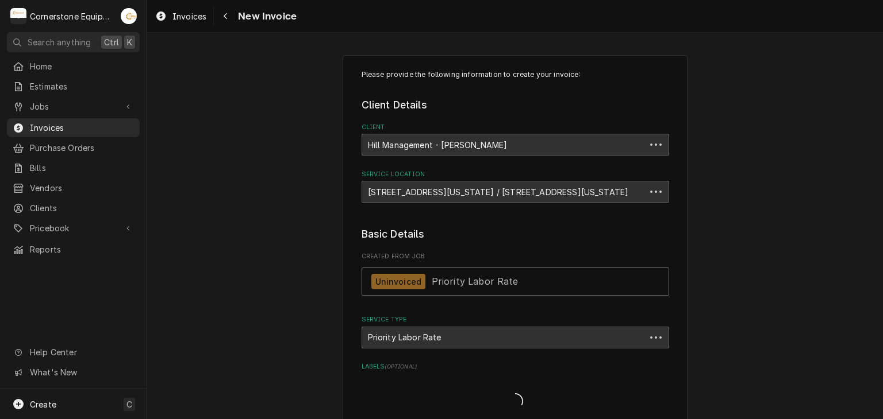
type textarea "x"
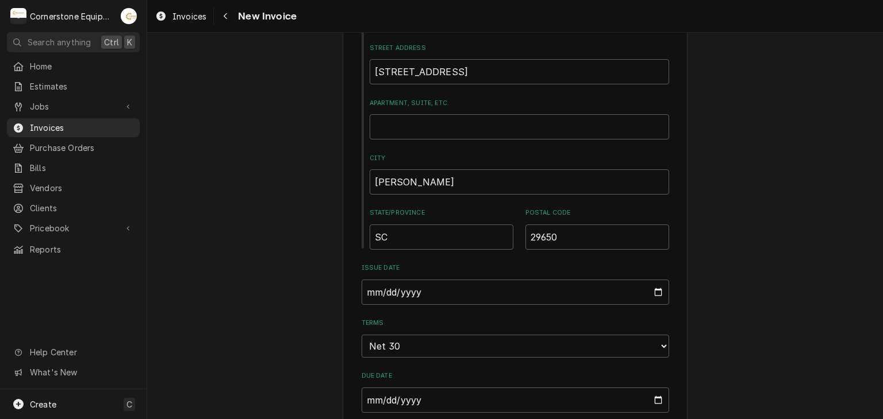
scroll to position [690, 0]
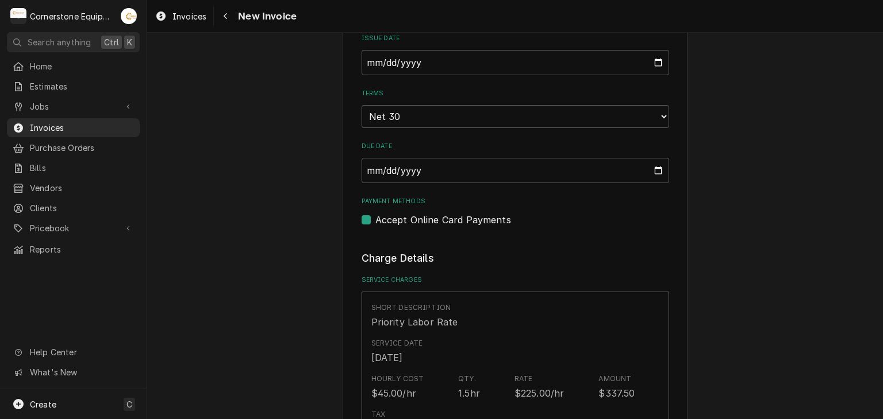
click at [419, 224] on label "Accept Online Card Payments" at bounding box center [443, 220] width 136 height 14
click at [419, 224] on input "Payment Methods" at bounding box center [528, 225] width 307 height 25
checkbox input "false"
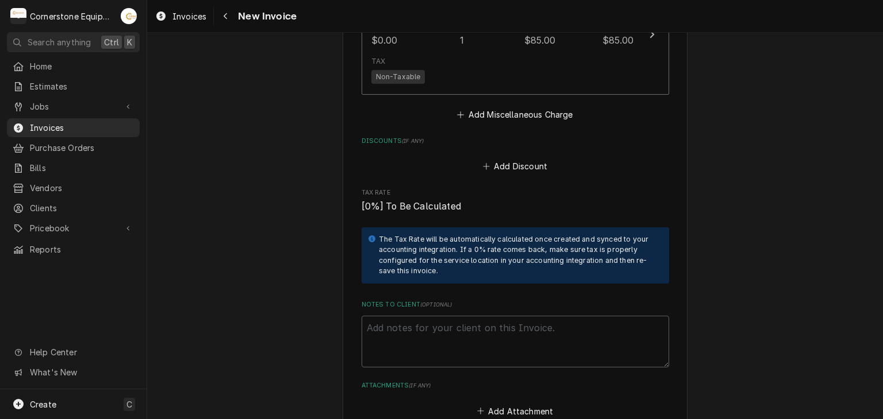
scroll to position [2064, 0]
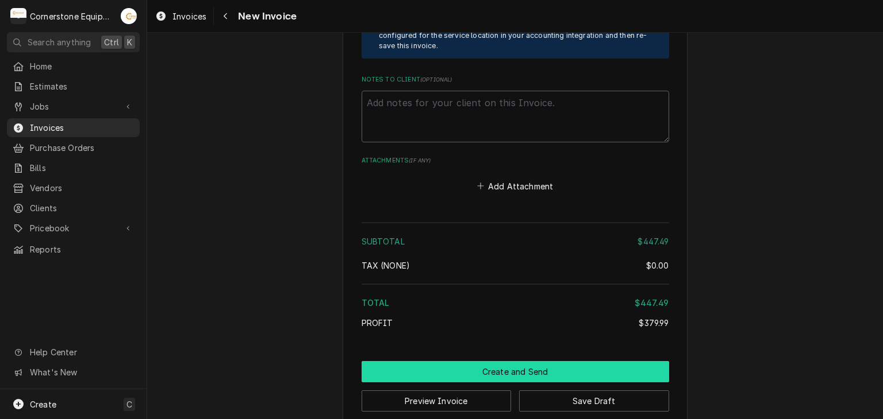
click at [446, 361] on button "Create and Send" at bounding box center [514, 371] width 307 height 21
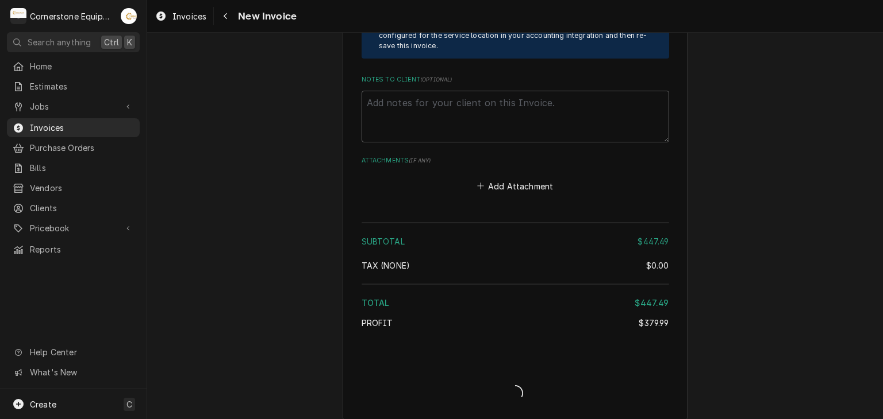
scroll to position [2058, 0]
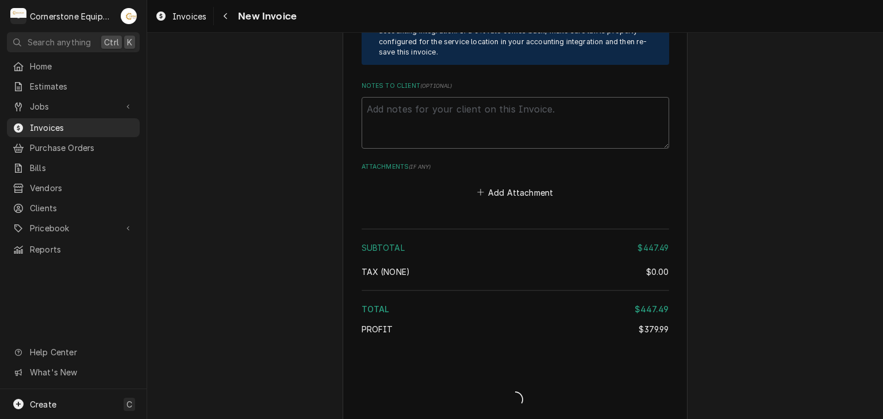
type textarea "x"
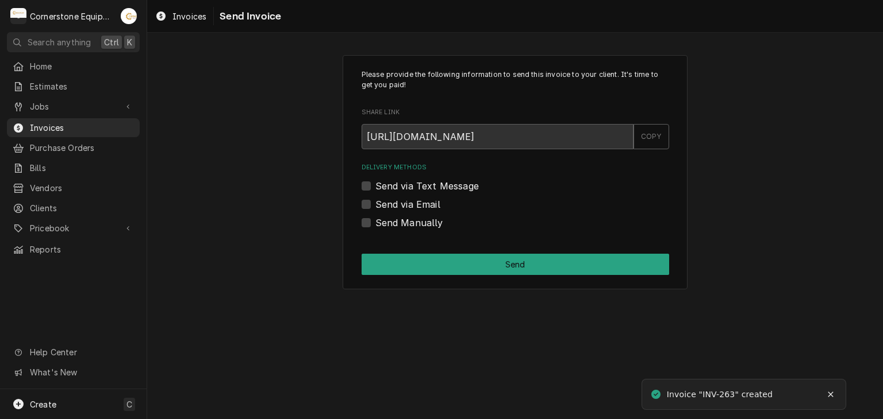
click at [425, 226] on label "Send Manually" at bounding box center [409, 223] width 68 height 14
click at [425, 226] on input "Send Manually" at bounding box center [528, 228] width 307 height 25
checkbox input "true"
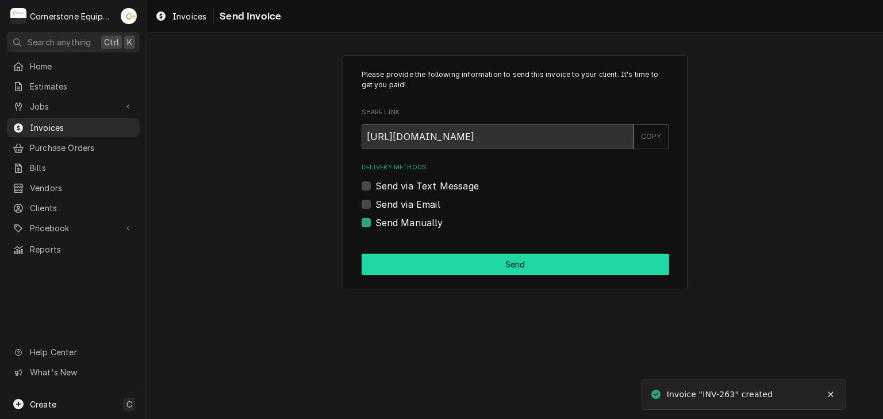
click at [437, 272] on button "Send" at bounding box center [514, 264] width 307 height 21
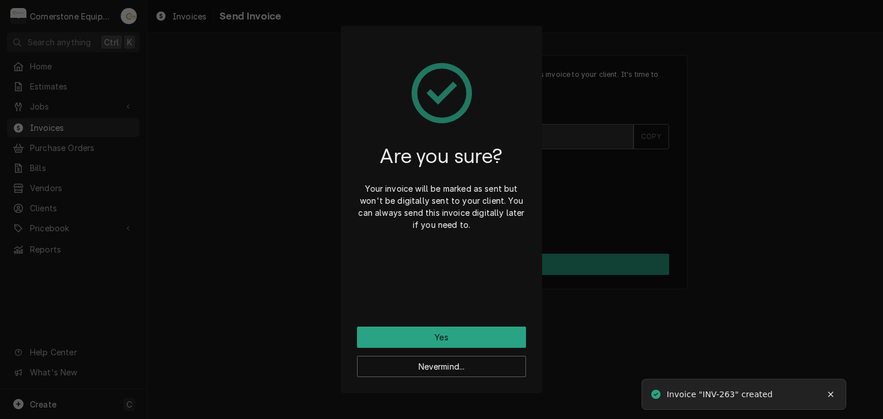
click at [439, 324] on div "Are you sure? Your invoice will be marked as sent but won't be digitally sent t…" at bounding box center [441, 184] width 169 height 285
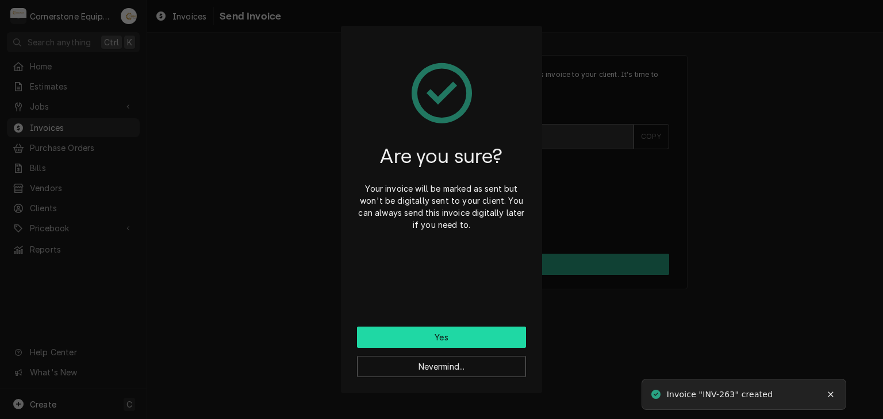
click at [440, 329] on button "Yes" at bounding box center [441, 337] width 169 height 21
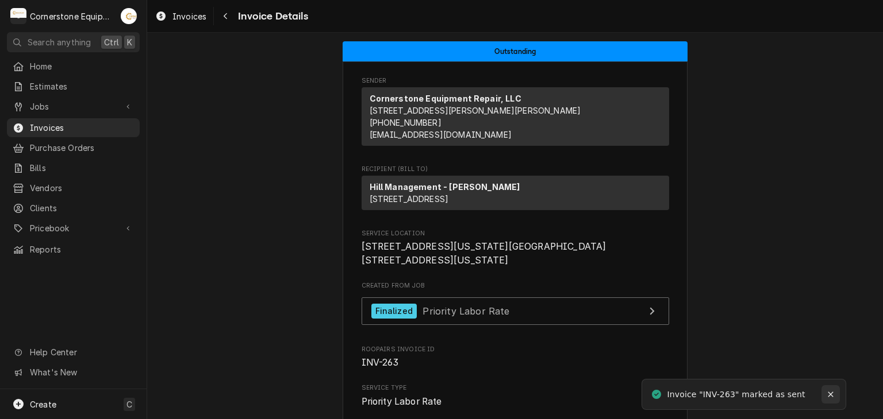
click at [831, 392] on icon "Notifications alt+T" at bounding box center [830, 394] width 5 height 5
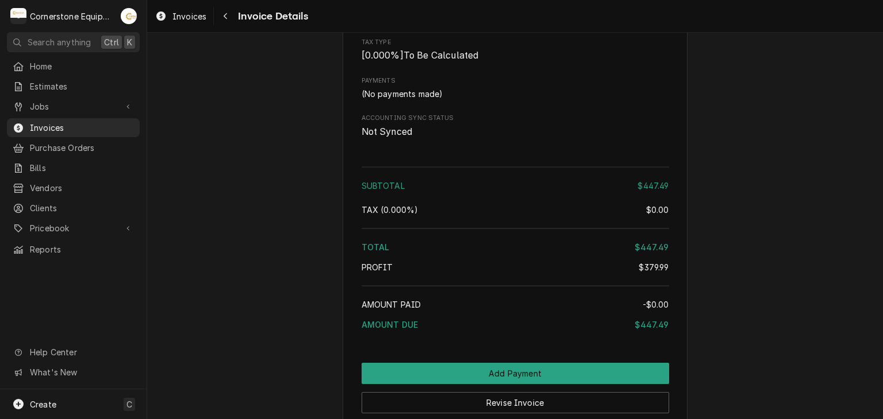
scroll to position [1545, 0]
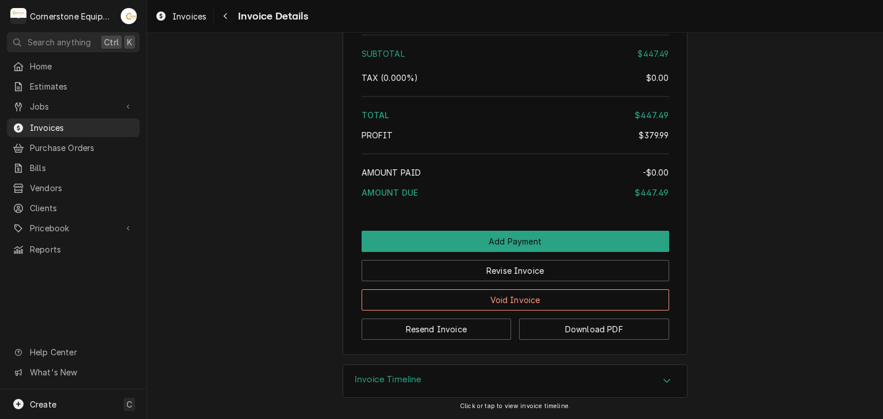
click at [667, 384] on div "Accordion Header" at bounding box center [666, 382] width 17 height 14
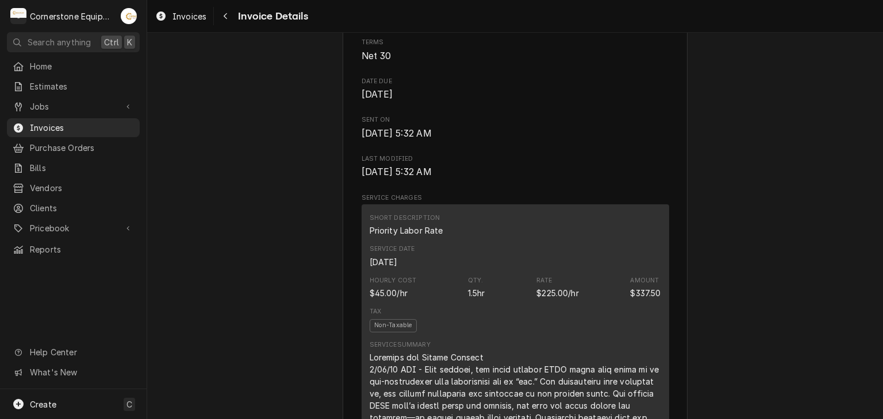
scroll to position [272, 0]
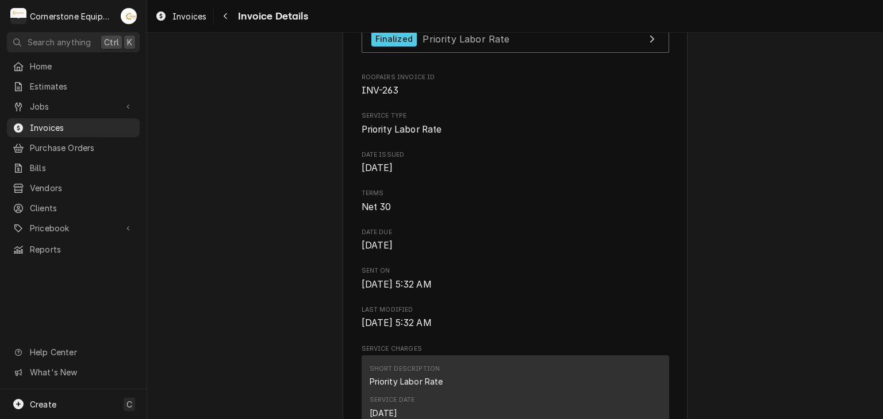
click at [116, 15] on div "C Cornerstone Equipment Repair, LLC" at bounding box center [62, 16] width 111 height 23
click at [126, 17] on div "Andrew Buigues's Avatar" at bounding box center [129, 16] width 16 height 16
click at [145, 44] on div "Settings" at bounding box center [184, 40] width 86 height 12
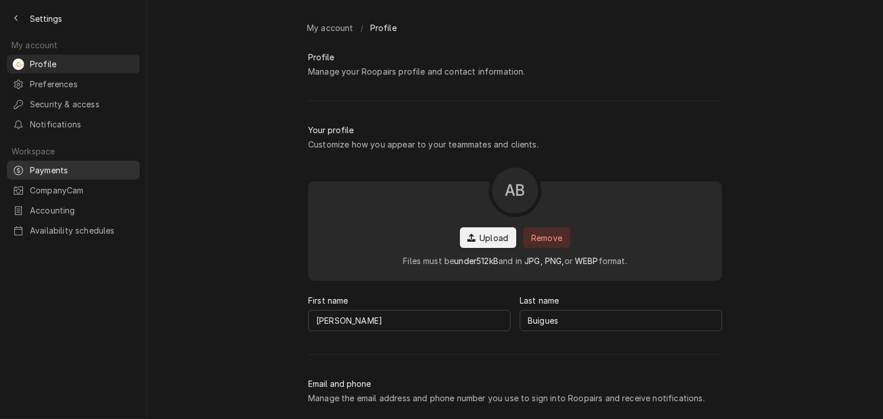
click at [46, 164] on span "Payments" at bounding box center [82, 170] width 104 height 12
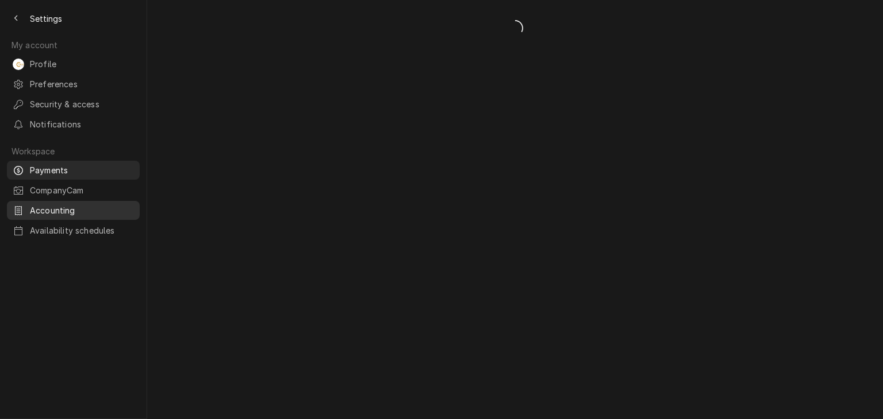
click at [67, 205] on span "Accounting" at bounding box center [82, 211] width 104 height 12
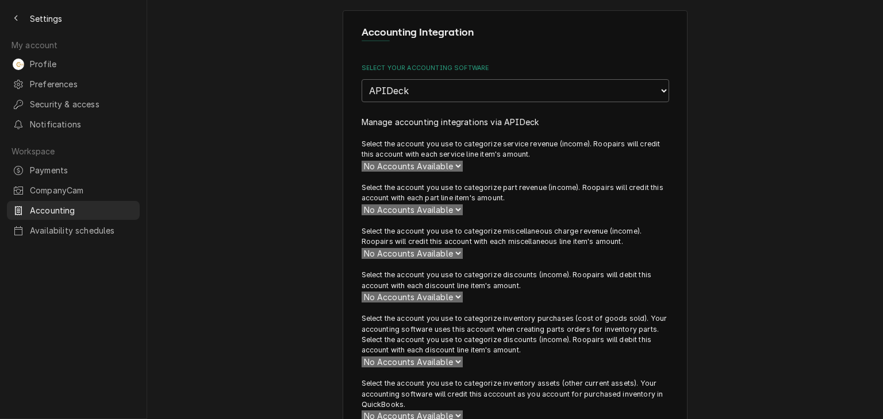
click at [460, 165] on div "No Accounts Available" at bounding box center [514, 166] width 307 height 12
click at [437, 102] on div "Select your accounting software None APIDeck QuickBooks Desktop Manage accounti…" at bounding box center [514, 309] width 307 height 490
click at [434, 88] on select "None APIDeck QuickBooks Desktop" at bounding box center [514, 90] width 307 height 23
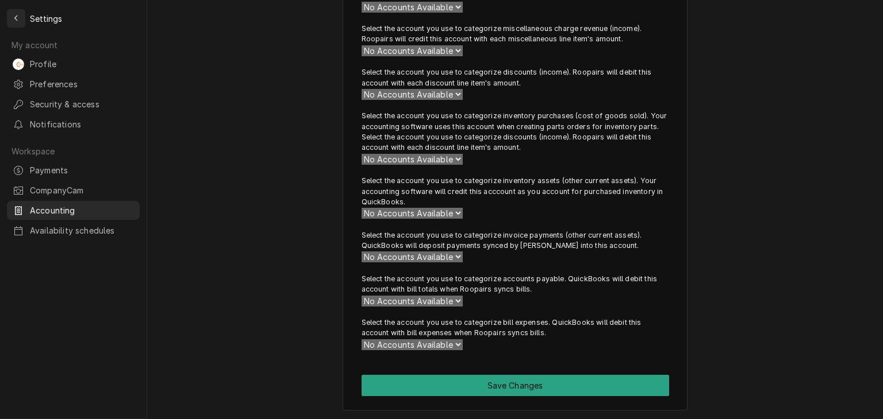
click at [22, 23] on button "Back to previous page" at bounding box center [16, 18] width 18 height 18
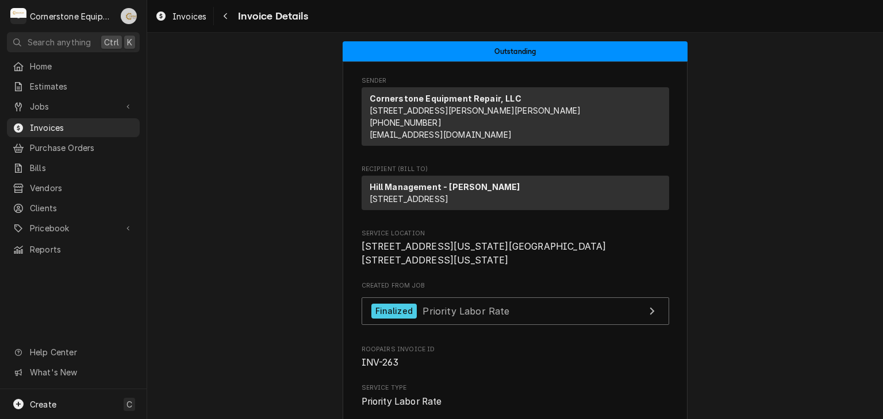
click at [124, 20] on div "Andrew Buigues's Avatar" at bounding box center [129, 16] width 16 height 16
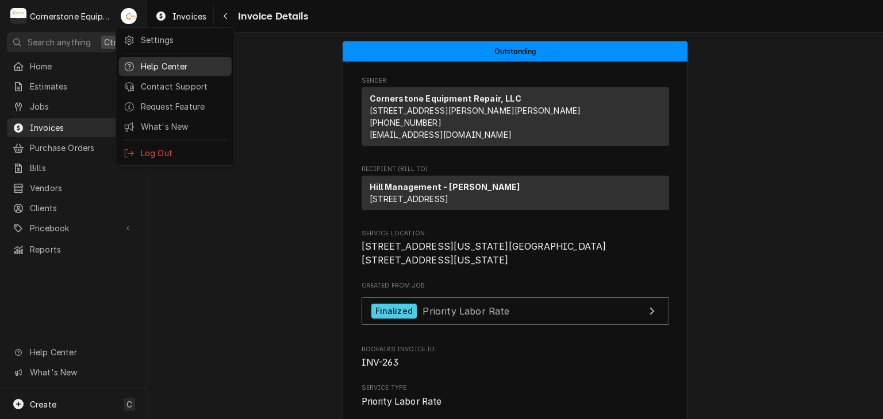
click at [130, 60] on div at bounding box center [129, 67] width 11 height 14
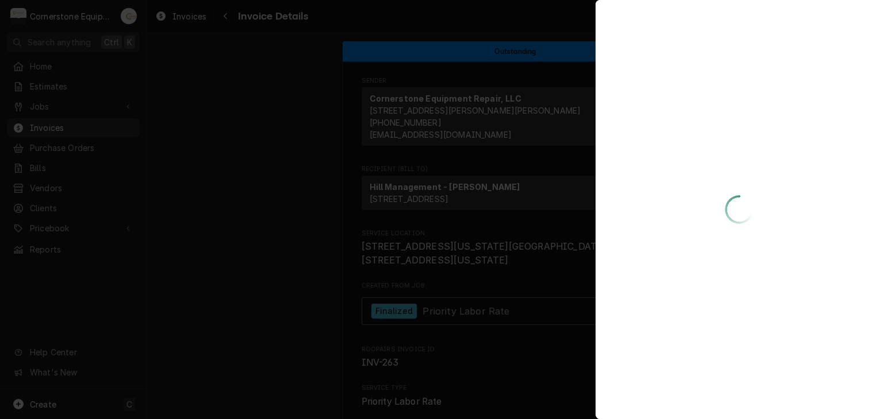
click at [132, 60] on div at bounding box center [441, 209] width 883 height 419
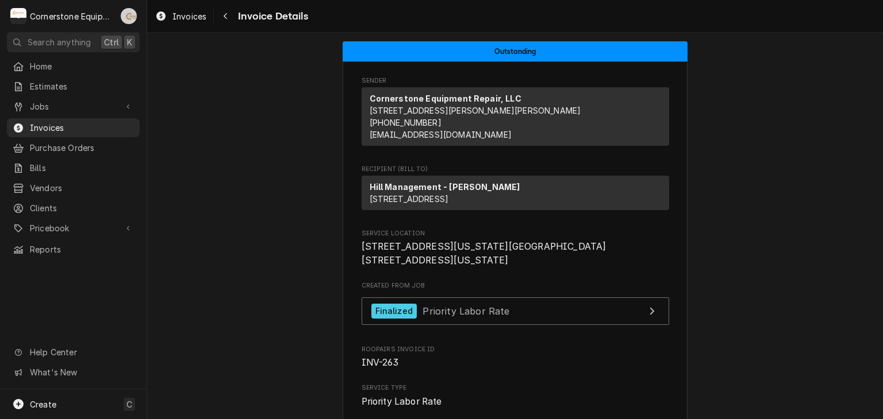
click at [122, 17] on div "Andrew Buigues's Avatar" at bounding box center [129, 16] width 16 height 16
click at [159, 36] on div "Settings" at bounding box center [184, 40] width 86 height 12
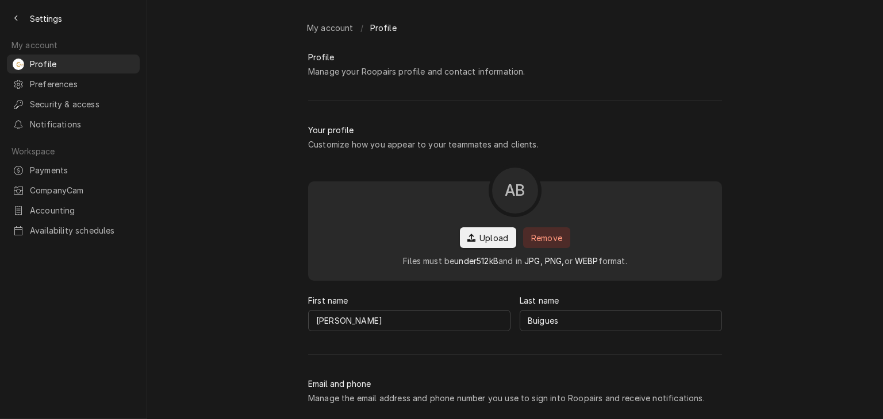
scroll to position [93, 0]
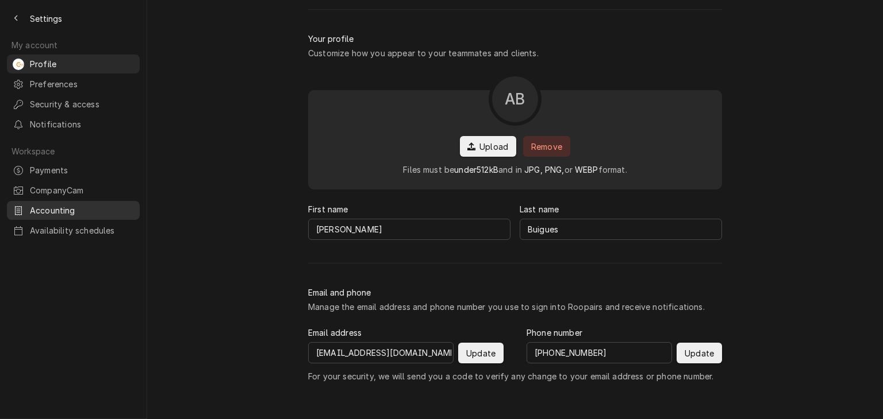
click at [71, 207] on div "Accounting" at bounding box center [73, 210] width 128 height 14
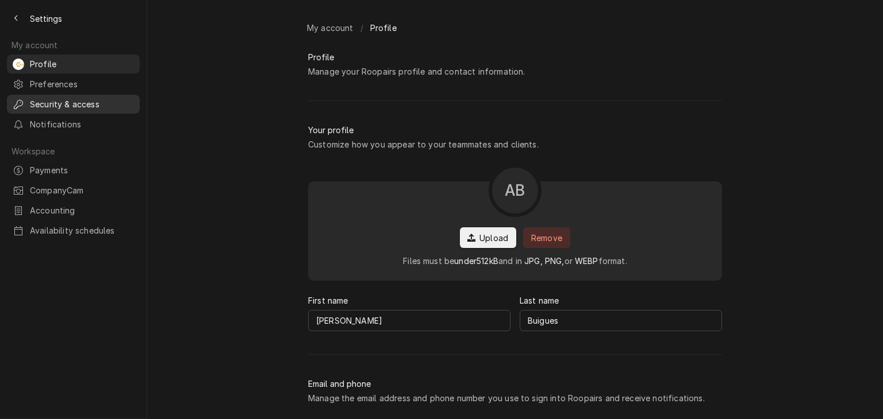
click at [93, 100] on span "Security & access" at bounding box center [82, 104] width 104 height 12
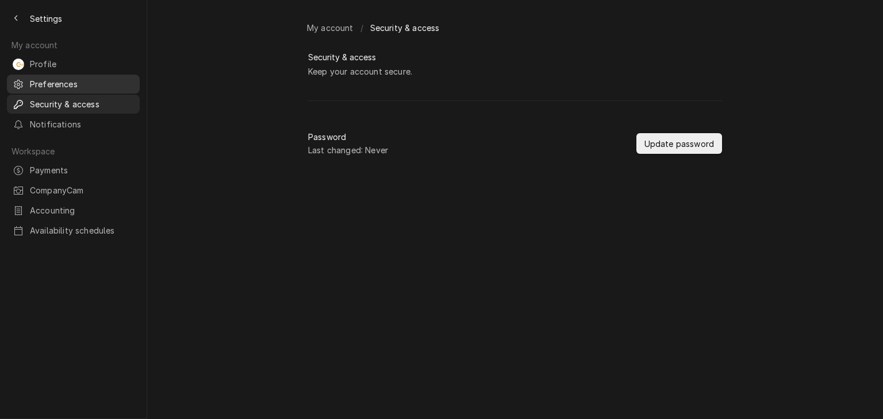
click at [91, 79] on span "Preferences" at bounding box center [82, 84] width 104 height 12
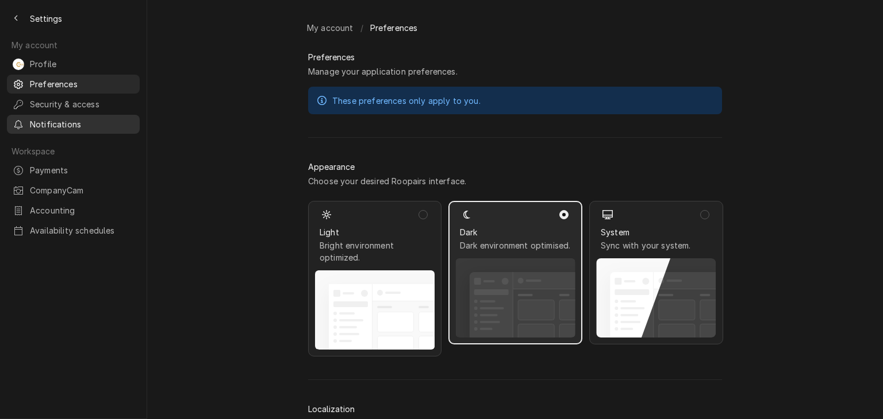
click at [94, 118] on span "Notifications" at bounding box center [82, 124] width 104 height 12
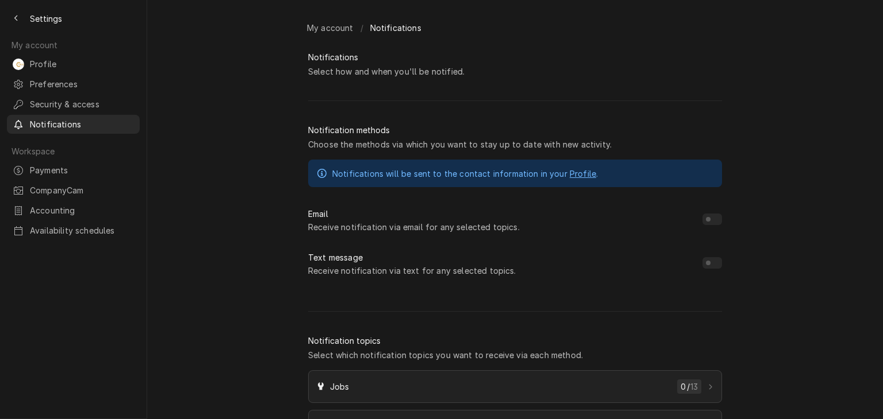
checkbox input "true"
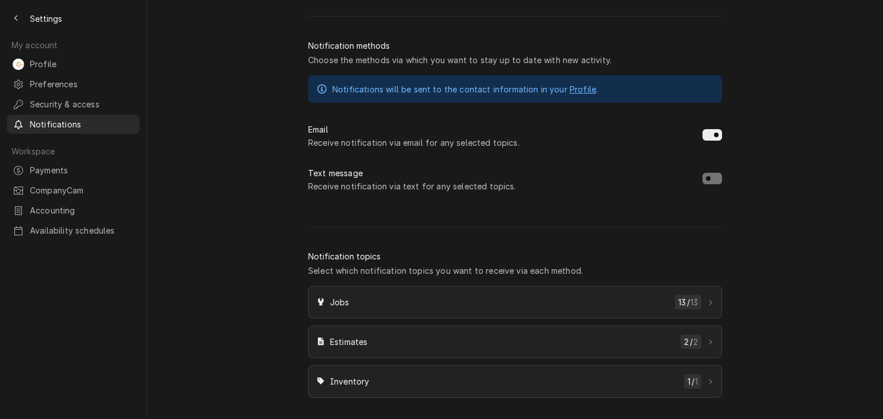
scroll to position [100, 0]
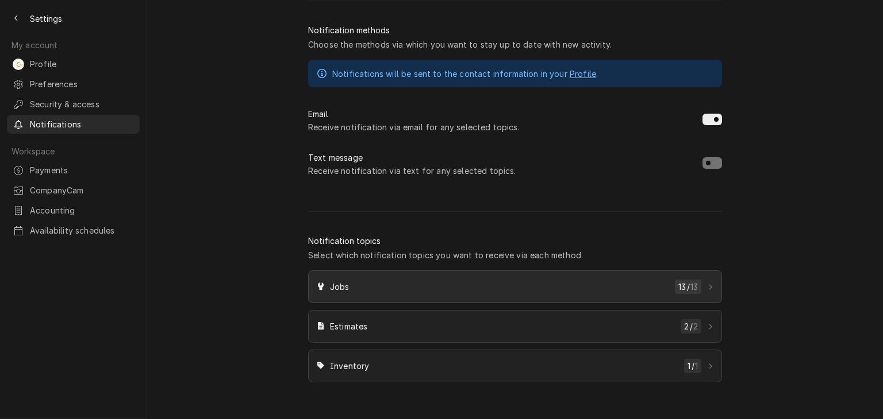
click at [444, 292] on span "Jobs" at bounding box center [500, 287] width 340 height 12
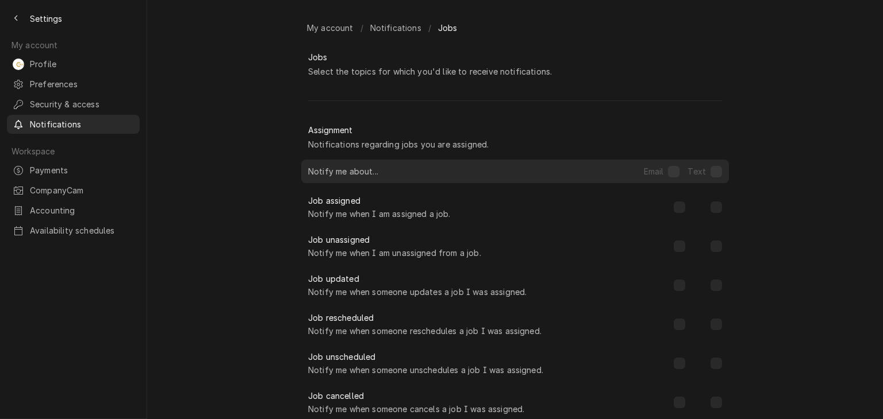
checkbox input "true"
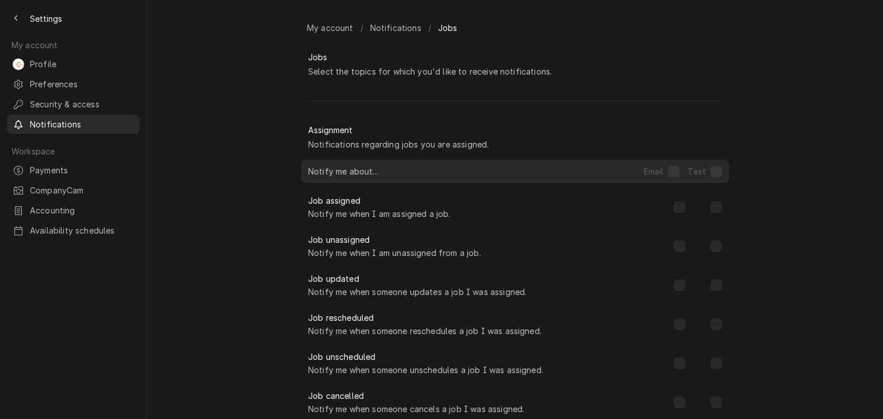
checkbox input "true"
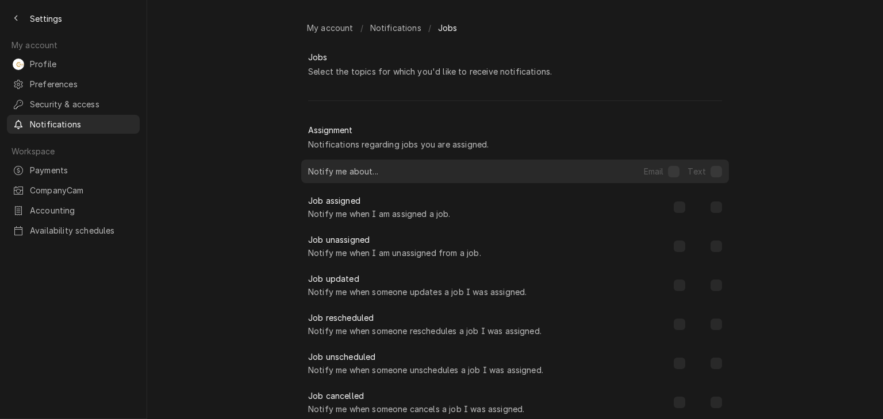
checkbox input "true"
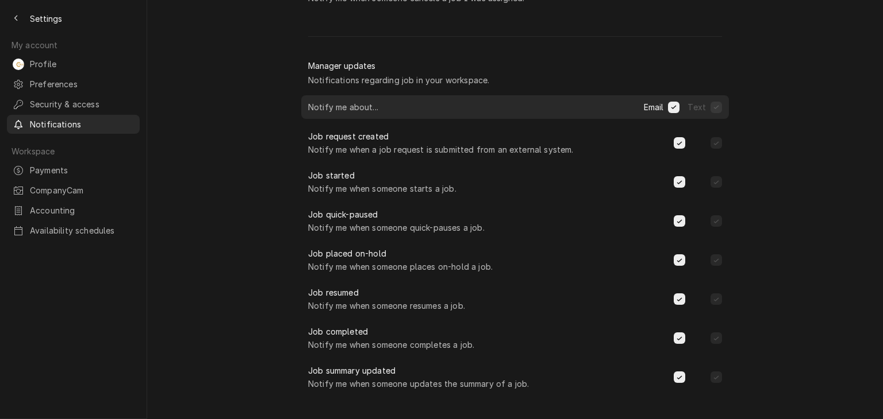
scroll to position [423, 0]
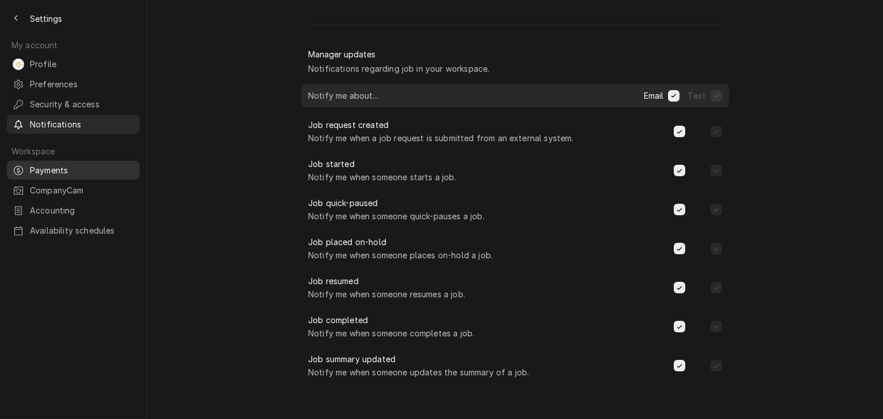
click at [97, 165] on span "Payments" at bounding box center [82, 170] width 104 height 12
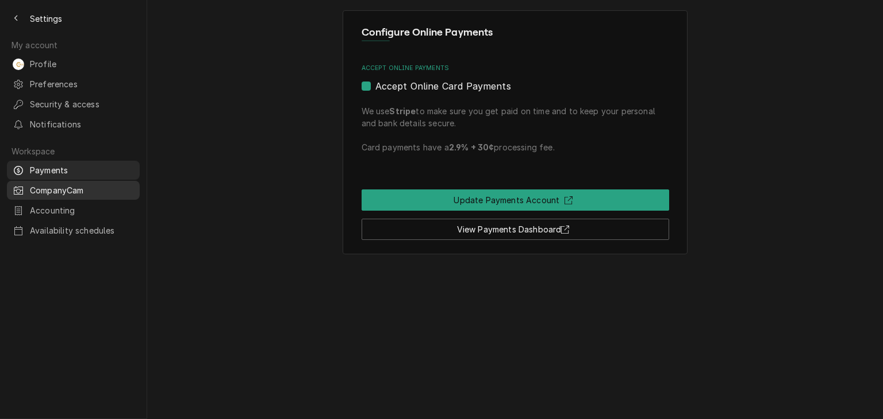
click at [89, 184] on span "CompanyCam" at bounding box center [82, 190] width 104 height 12
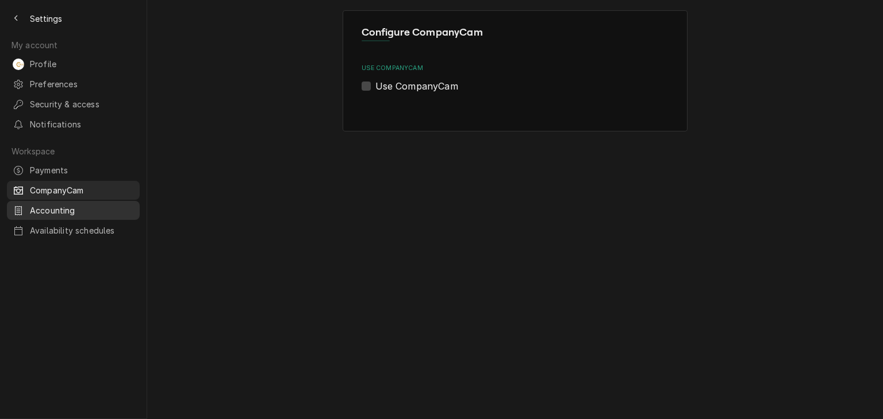
click at [74, 207] on div "Accounting" at bounding box center [73, 210] width 128 height 14
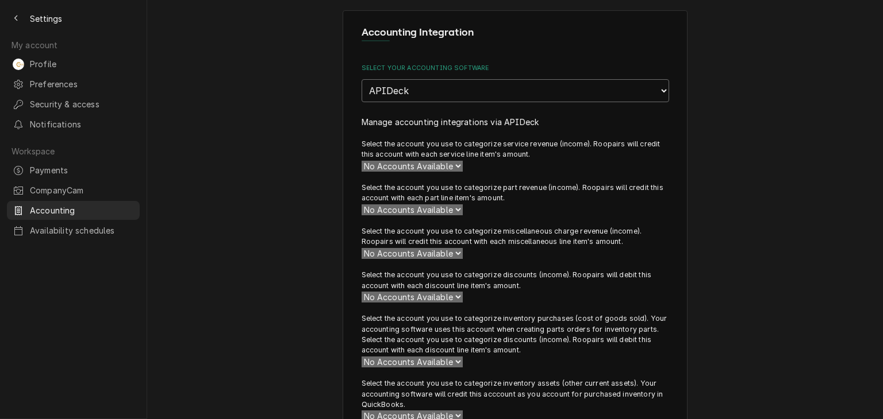
click at [582, 96] on select "None APIDeck QuickBooks Desktop" at bounding box center [514, 90] width 307 height 23
click at [361, 79] on select "None APIDeck QuickBooks Desktop" at bounding box center [514, 90] width 307 height 23
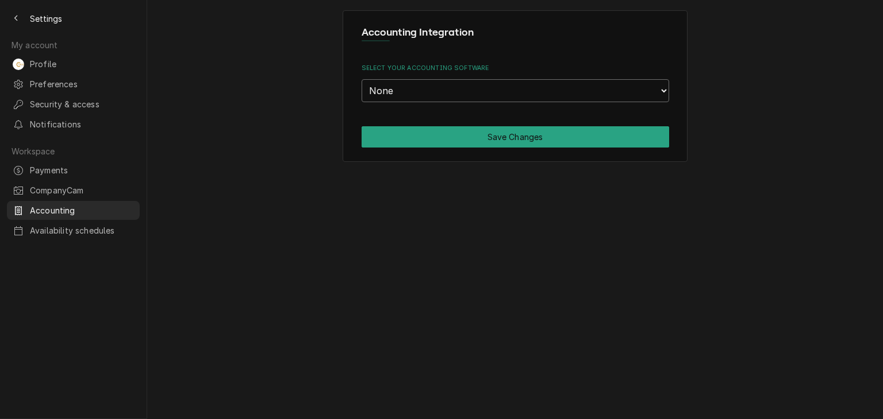
click at [579, 94] on select "None APIDeck QuickBooks Desktop" at bounding box center [514, 90] width 307 height 23
select select "1"
click at [361, 79] on select "None APIDeck QuickBooks Desktop" at bounding box center [514, 90] width 307 height 23
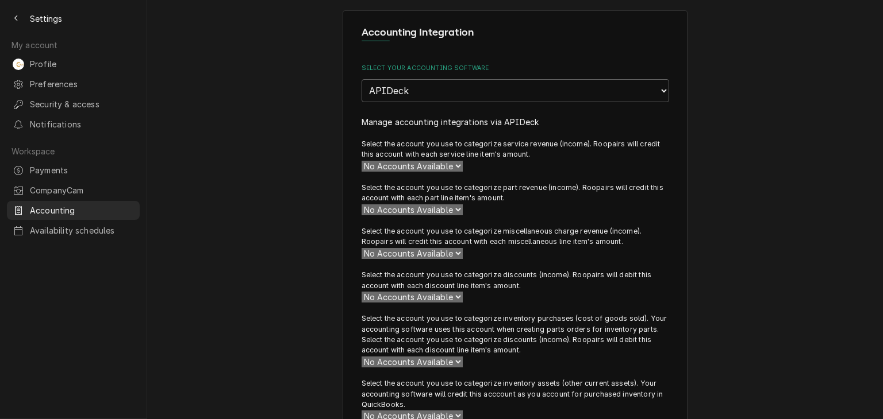
drag, startPoint x: 455, startPoint y: 174, endPoint x: 442, endPoint y: 160, distance: 18.7
click at [452, 172] on div "Select your accounting software None APIDeck QuickBooks Desktop Manage accounti…" at bounding box center [514, 309] width 307 height 490
click at [361, 78] on div "Select your accounting software None APIDeck QuickBooks Desktop" at bounding box center [514, 83] width 307 height 39
click at [382, 99] on select "None APIDeck QuickBooks Desktop" at bounding box center [514, 90] width 307 height 23
click at [361, 79] on select "None APIDeck QuickBooks Desktop" at bounding box center [514, 90] width 307 height 23
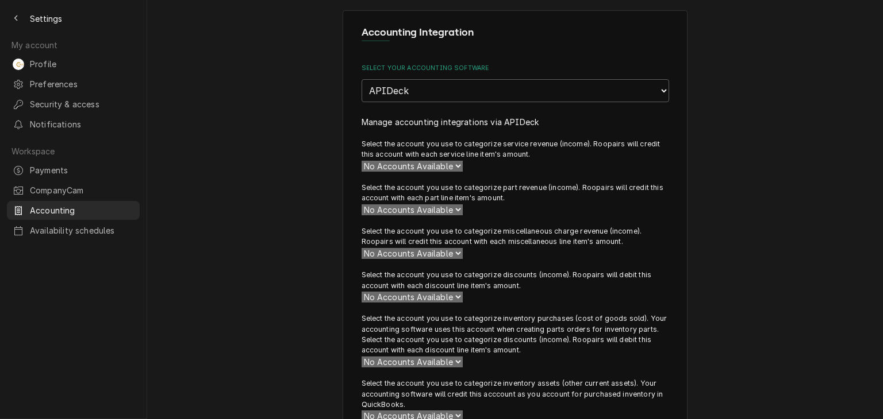
drag, startPoint x: 437, startPoint y: 178, endPoint x: 436, endPoint y: 166, distance: 12.1
click at [435, 170] on div "Select your accounting software None APIDeck QuickBooks Desktop Manage accounti…" at bounding box center [514, 309] width 307 height 490
